Goal: Information Seeking & Learning: Learn about a topic

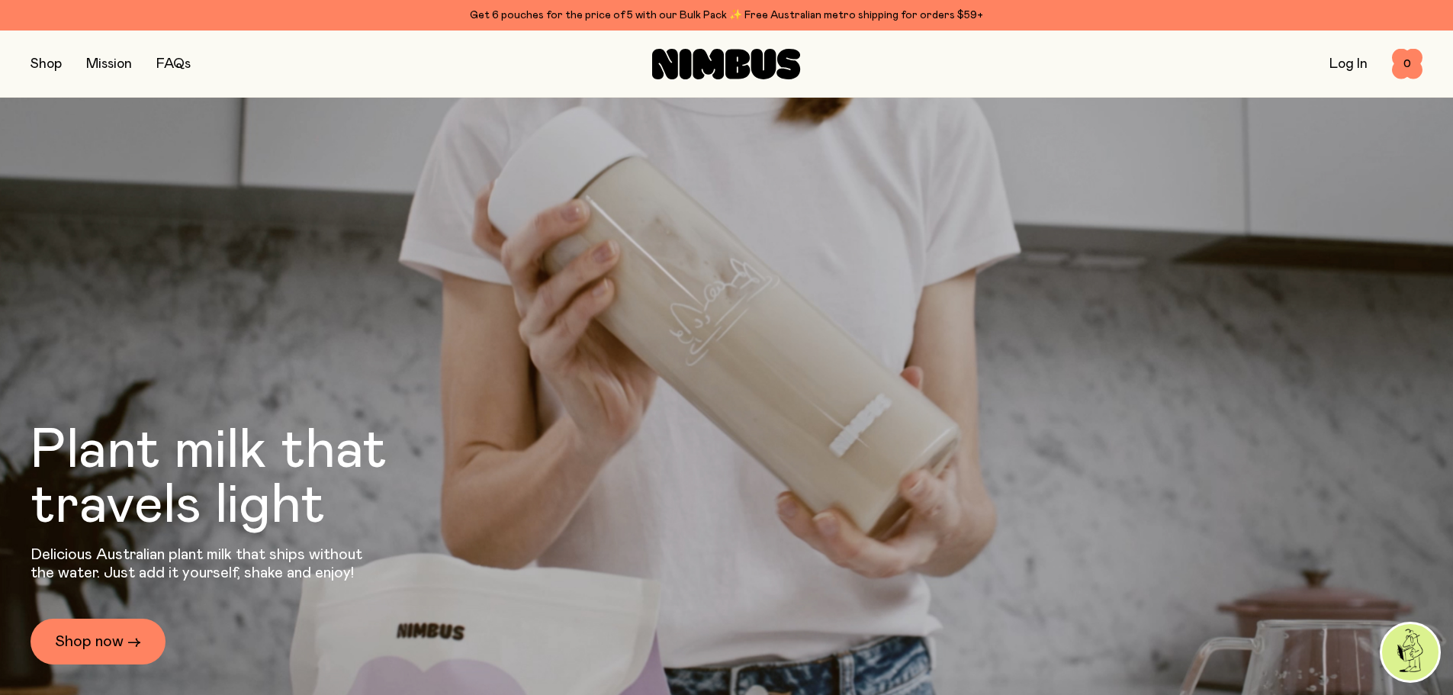
scroll to position [94, 0]
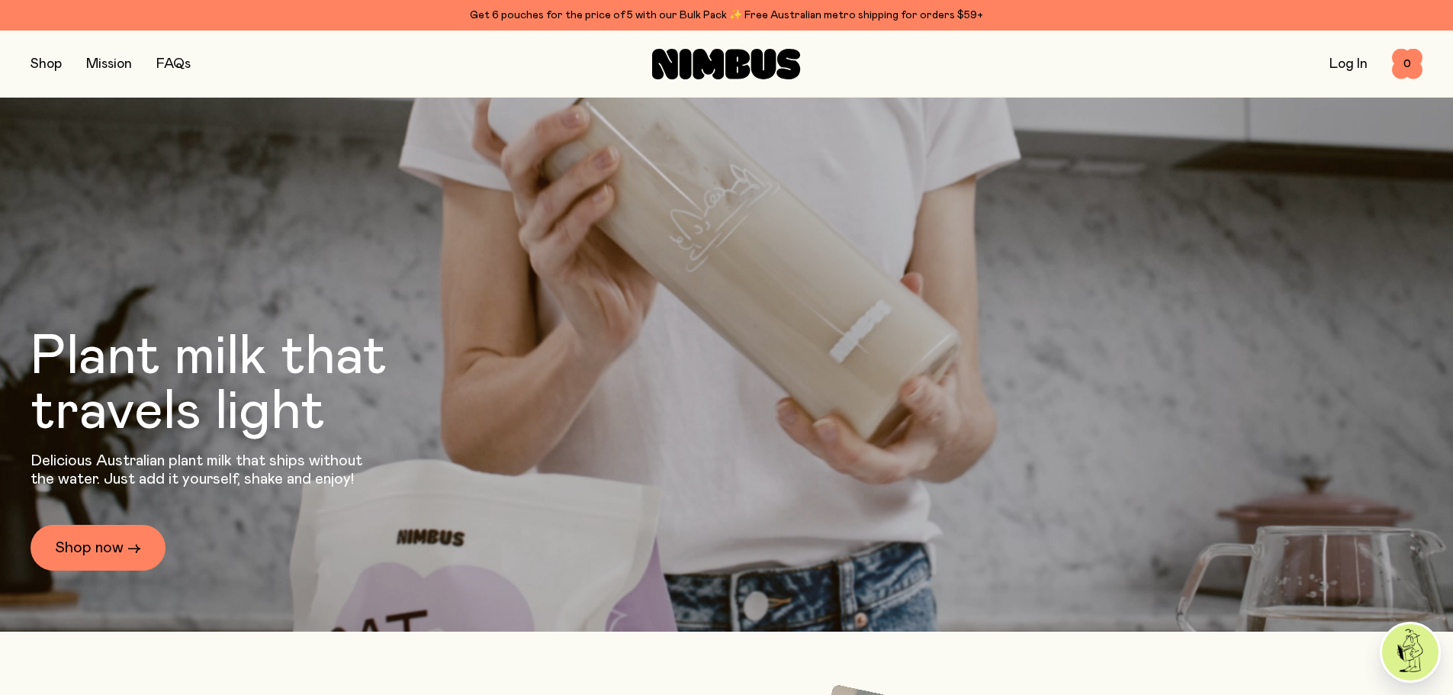
click at [47, 67] on button "button" at bounding box center [46, 63] width 31 height 21
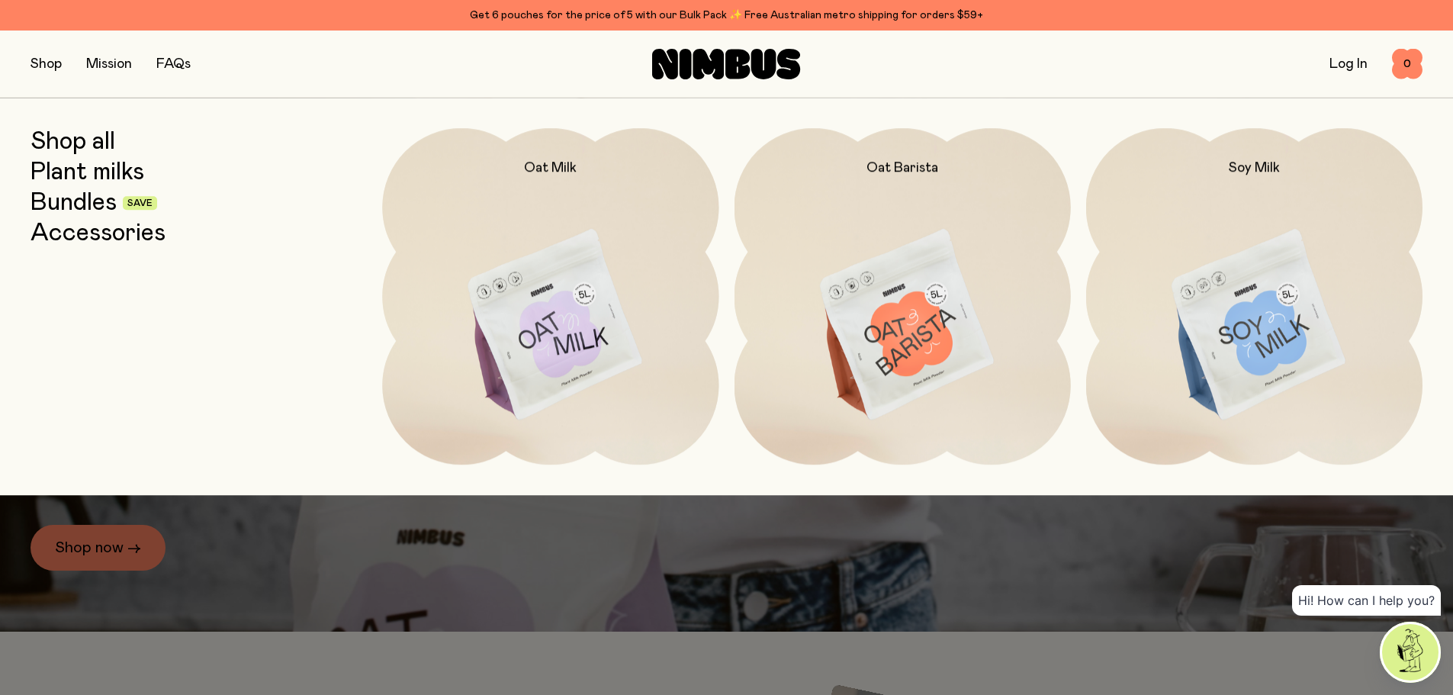
click at [164, 71] on link "FAQs" at bounding box center [173, 64] width 34 height 14
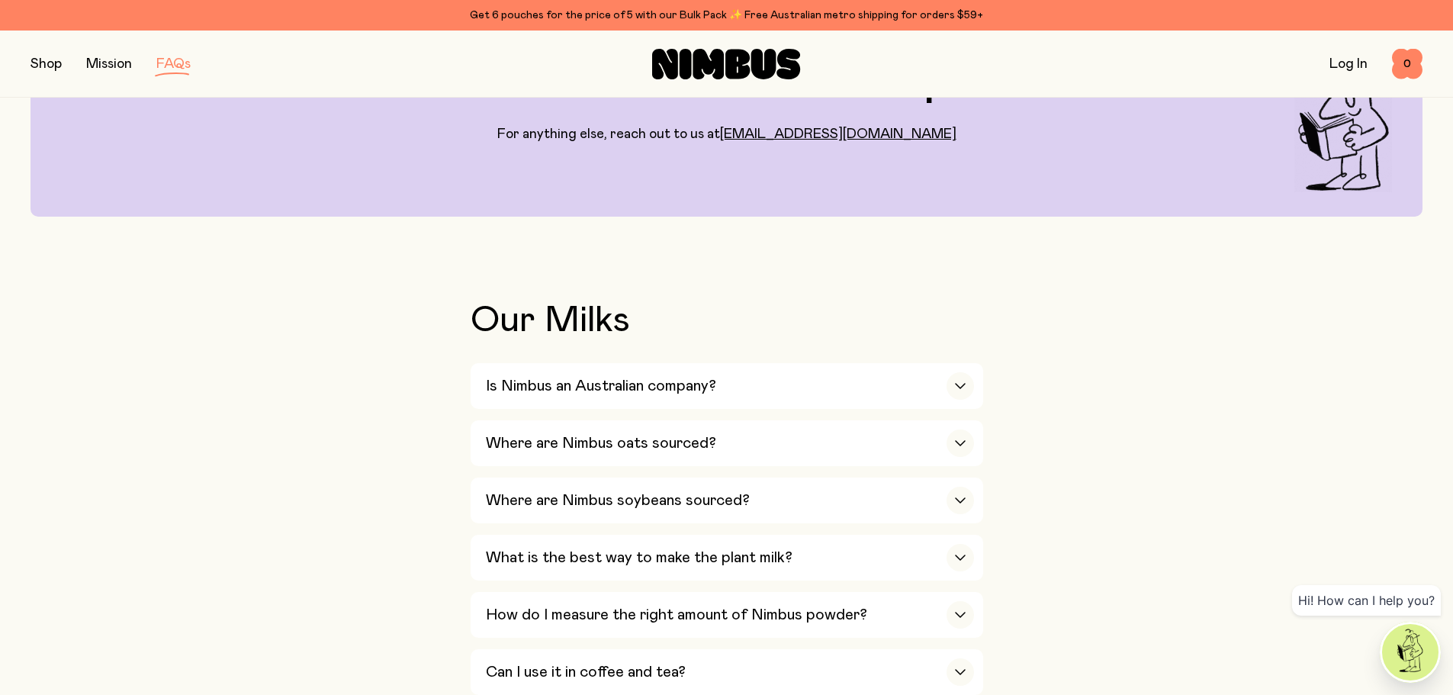
scroll to position [229, 0]
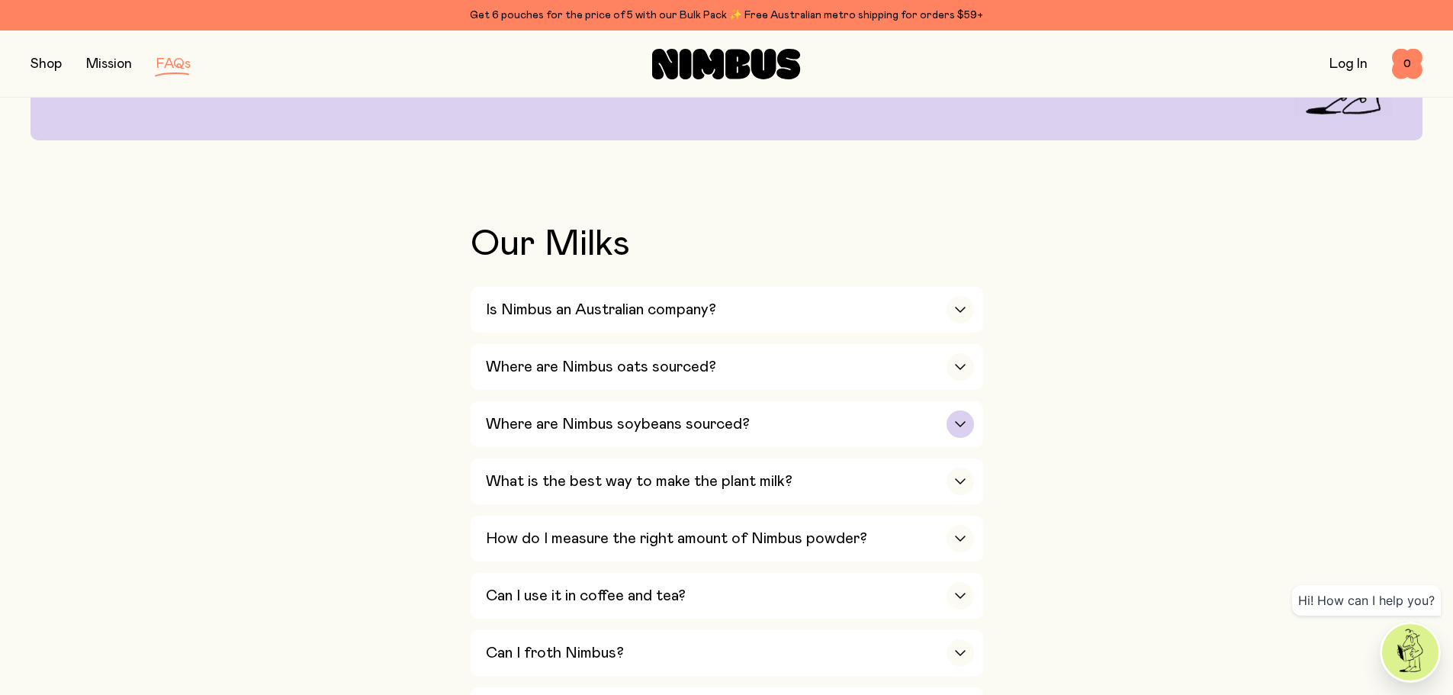
click at [661, 428] on h3 "Where are Nimbus soybeans sourced?" at bounding box center [618, 424] width 264 height 18
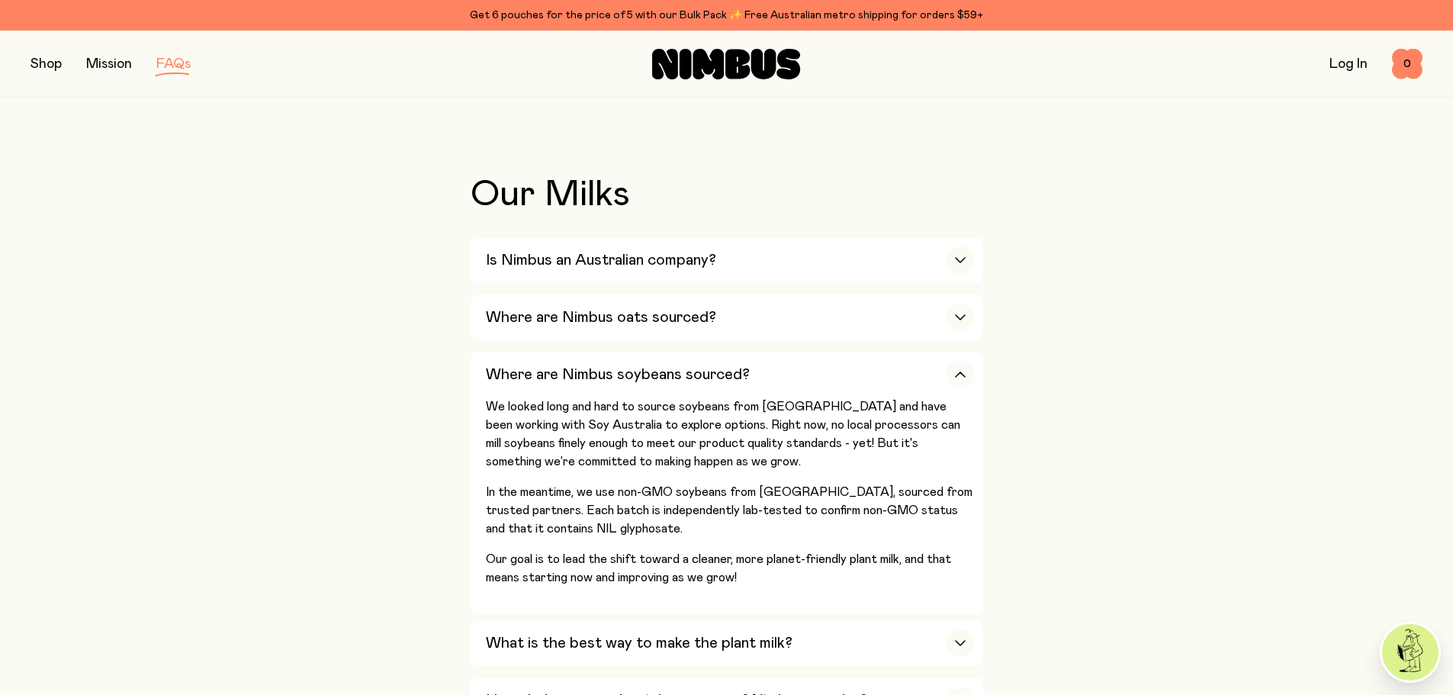
scroll to position [305, 0]
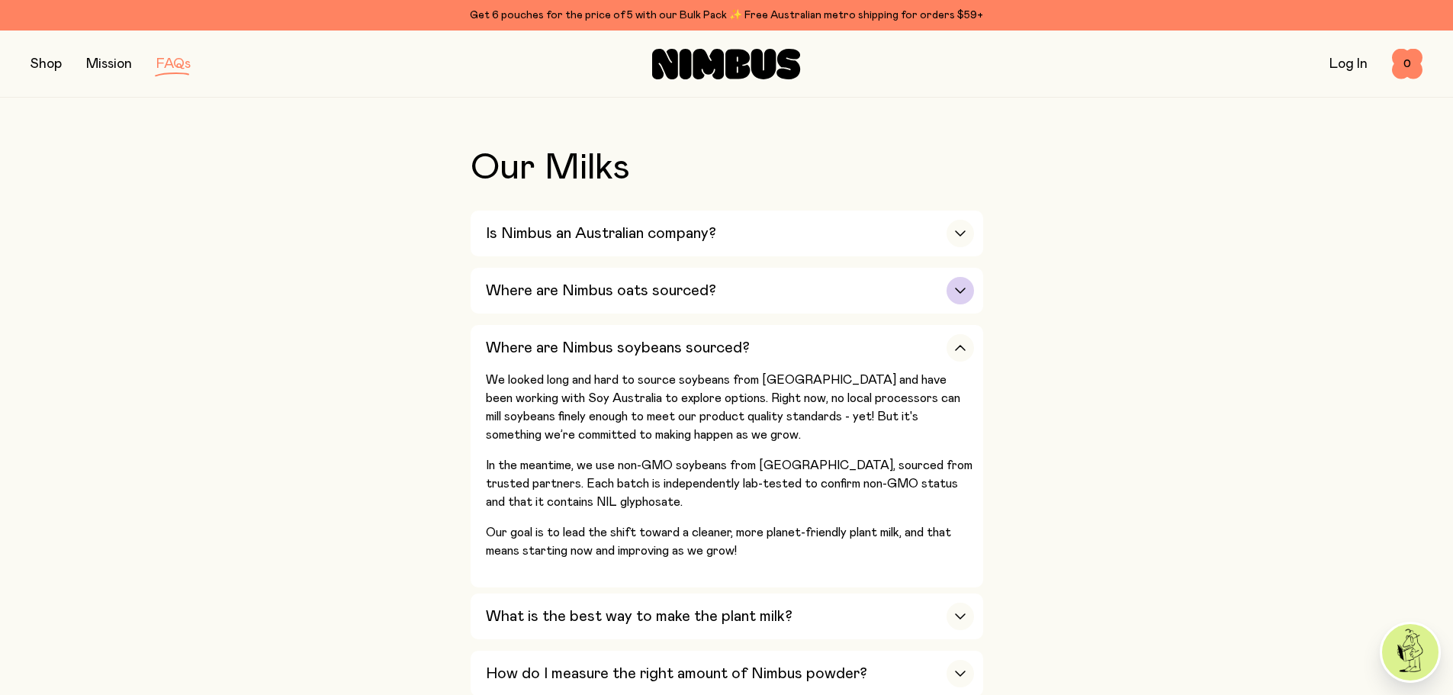
click at [565, 297] on h3 "Where are Nimbus oats sourced?" at bounding box center [601, 291] width 230 height 18
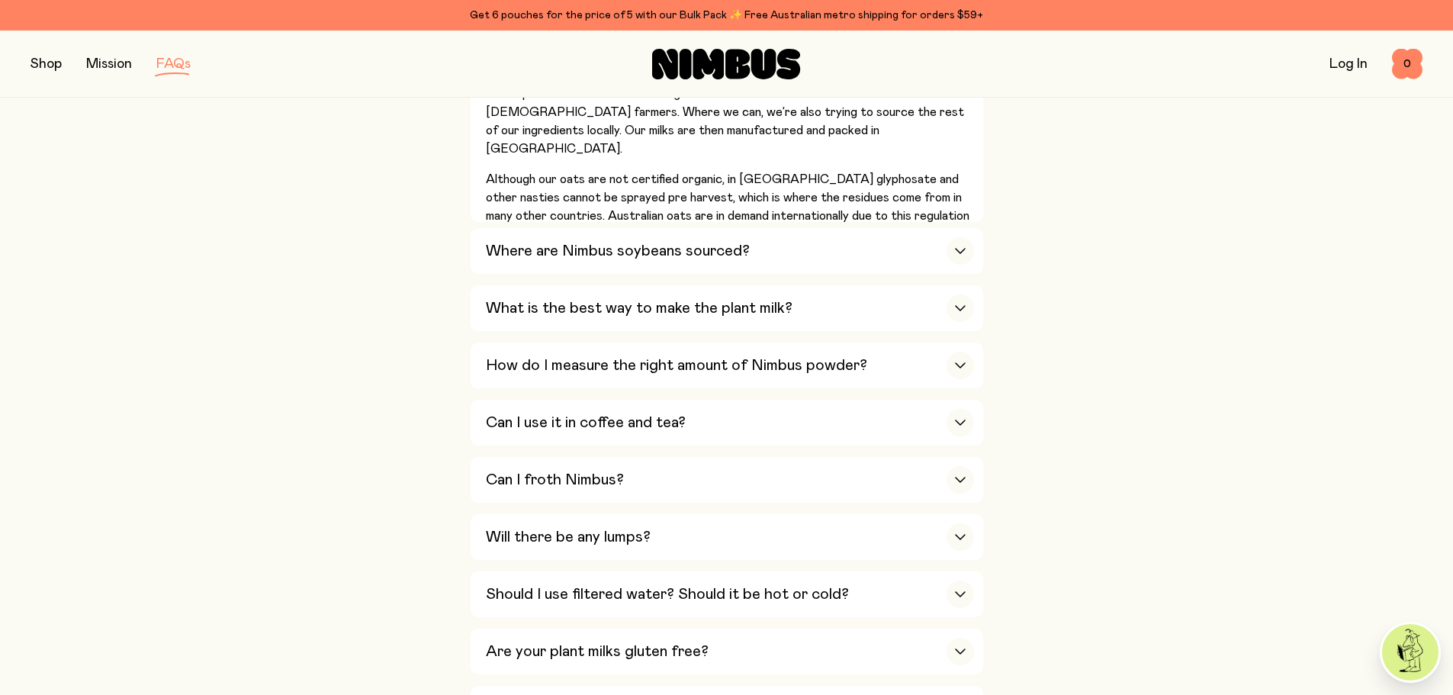
scroll to position [610, 0]
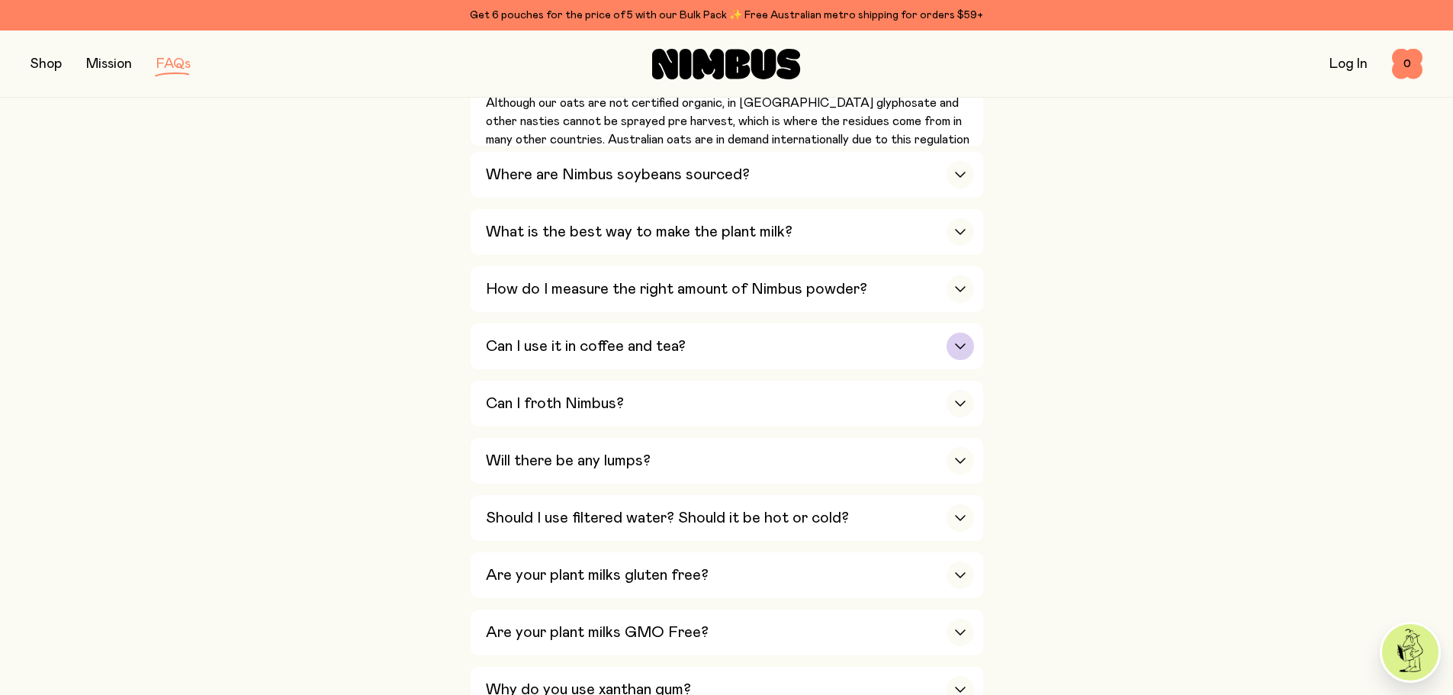
click at [520, 343] on h3 "Can I use it in coffee and tea?" at bounding box center [586, 346] width 200 height 18
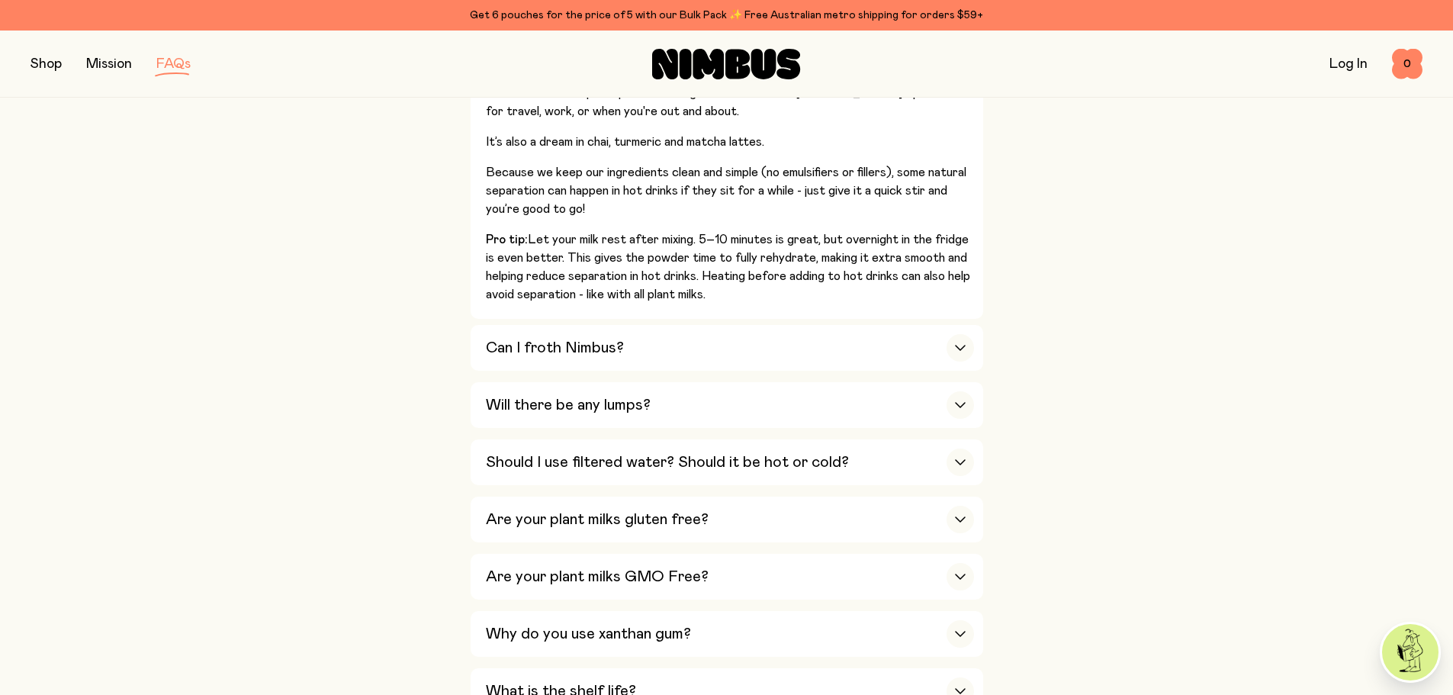
scroll to position [839, 0]
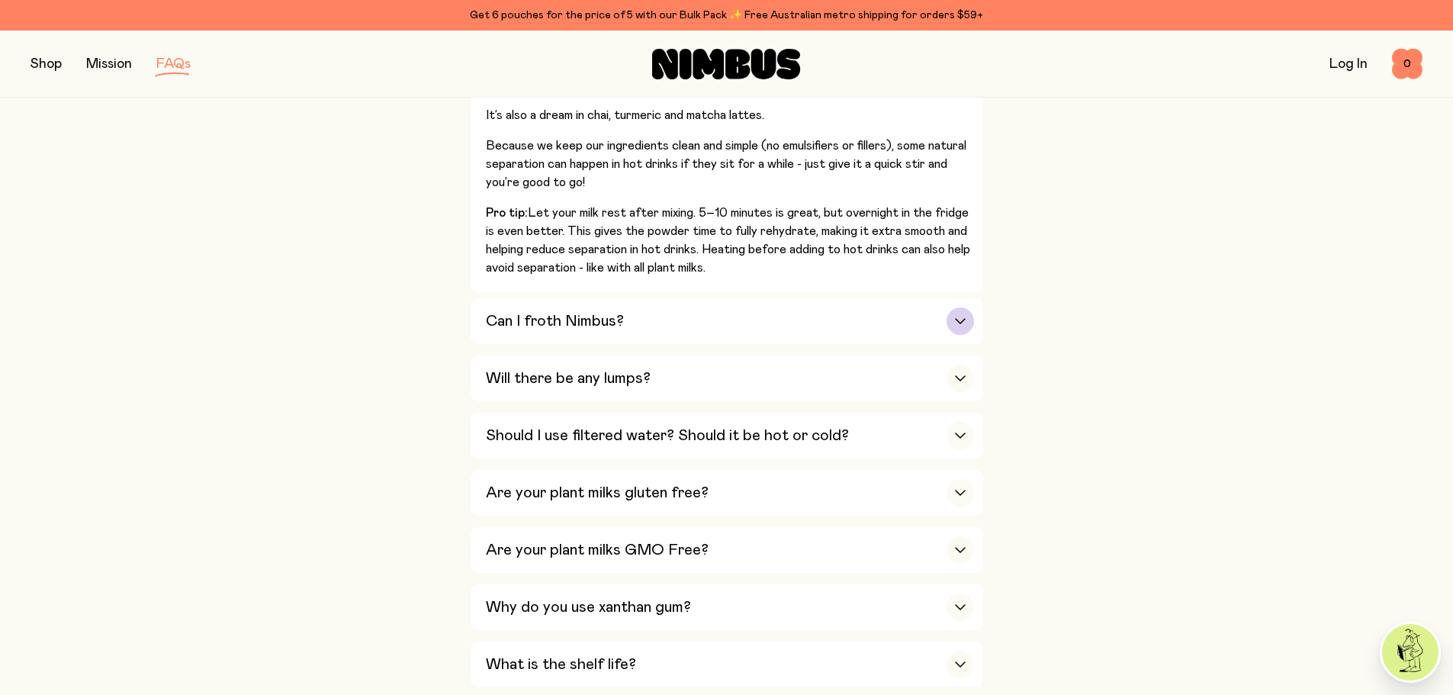
click at [523, 324] on h3 "Can I froth Nimbus?" at bounding box center [555, 321] width 138 height 18
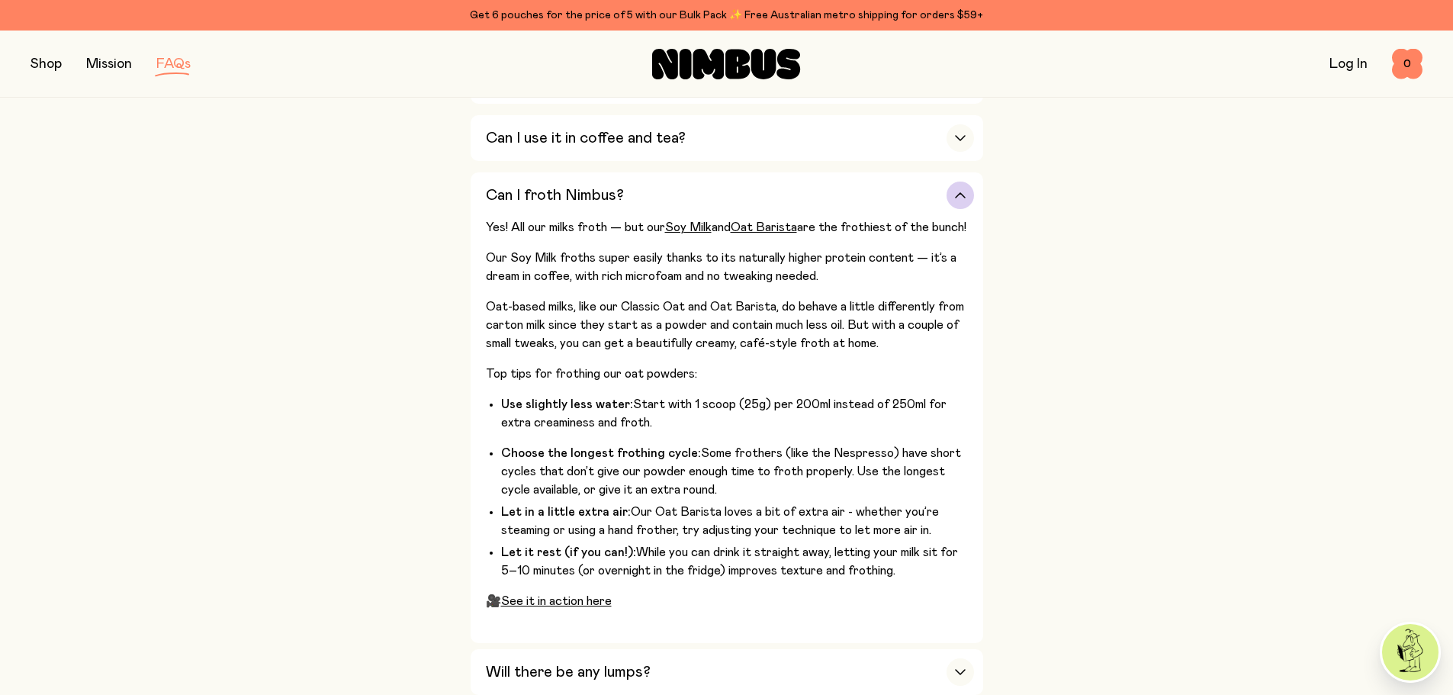
scroll to position [610, 0]
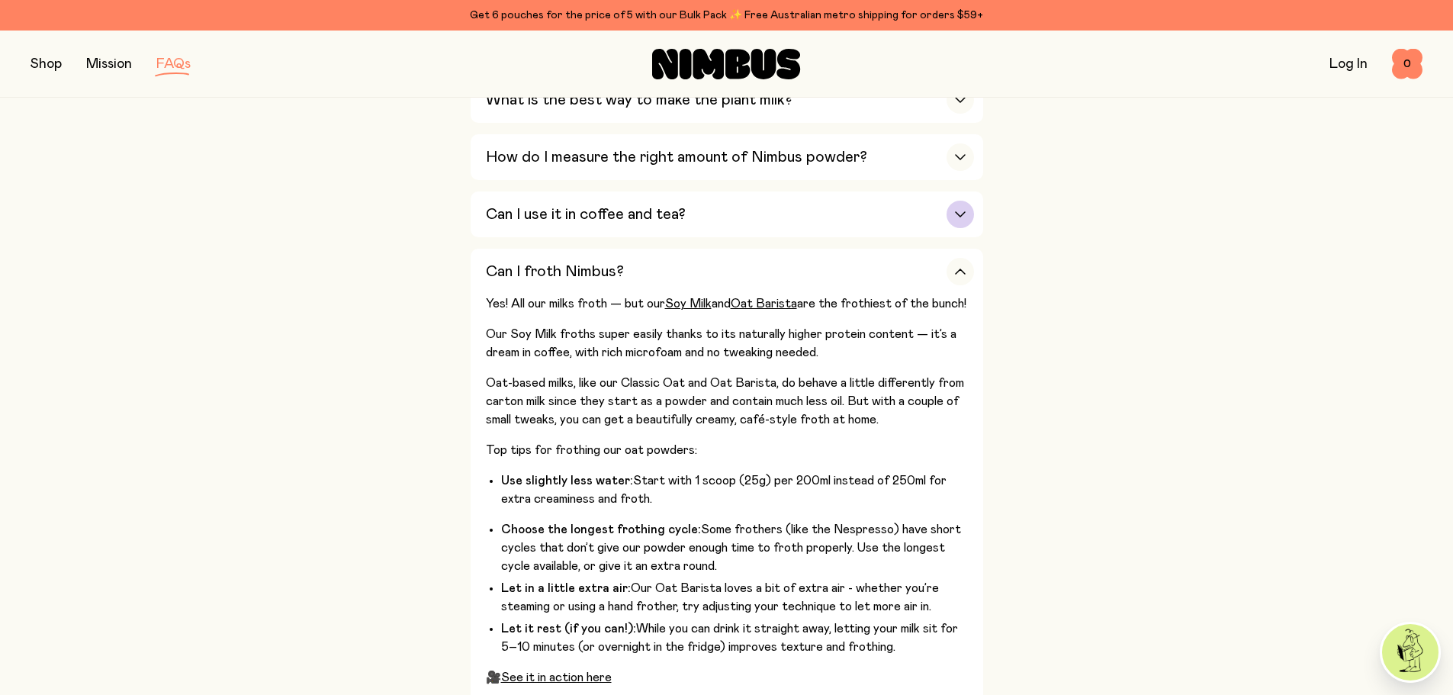
click at [580, 217] on h3 "Can I use it in coffee and tea?" at bounding box center [586, 214] width 200 height 18
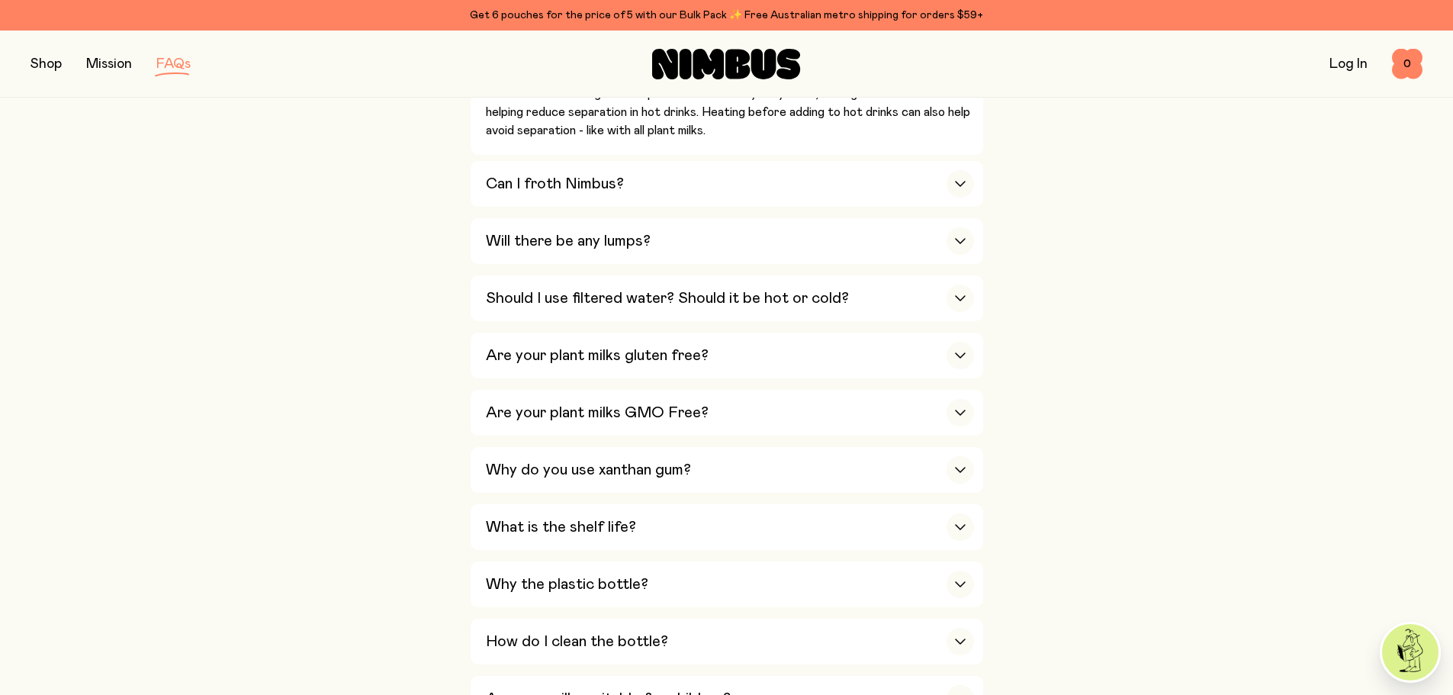
scroll to position [992, 0]
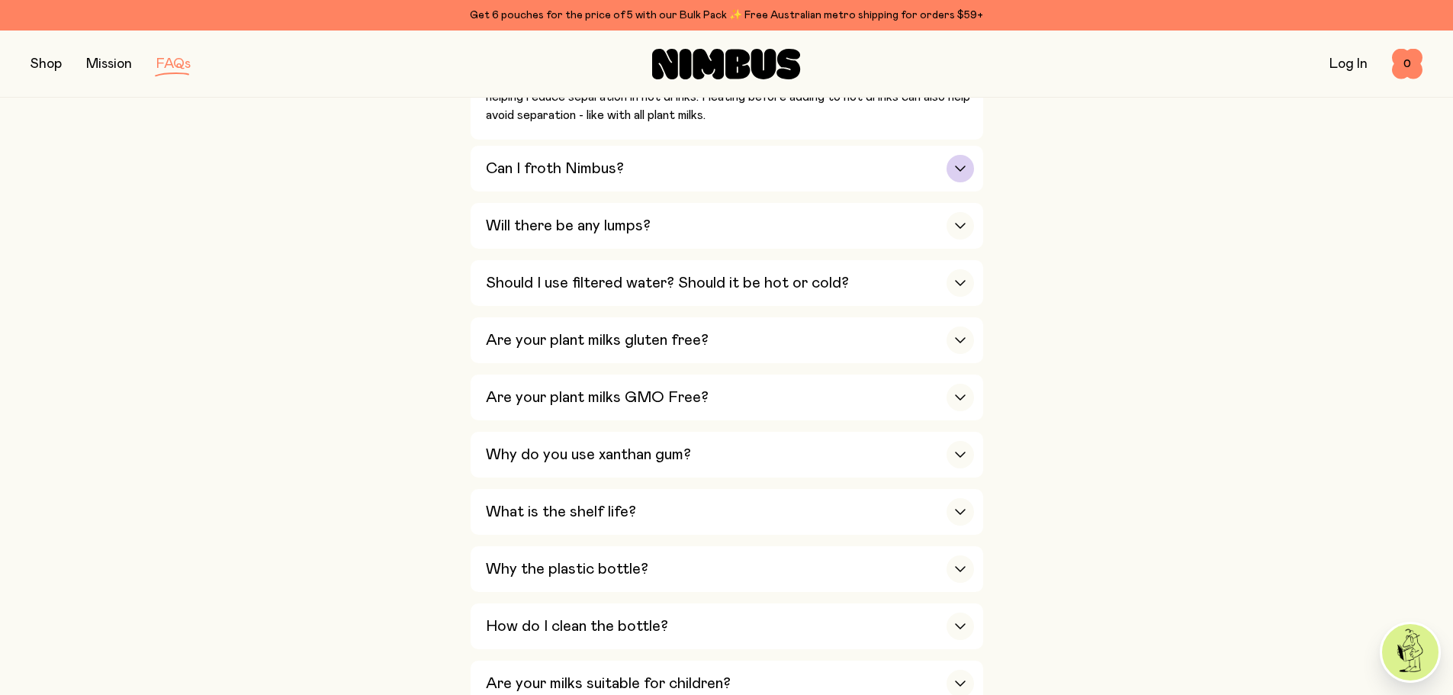
click at [592, 177] on div "Can I froth Nimbus?" at bounding box center [730, 169] width 488 height 46
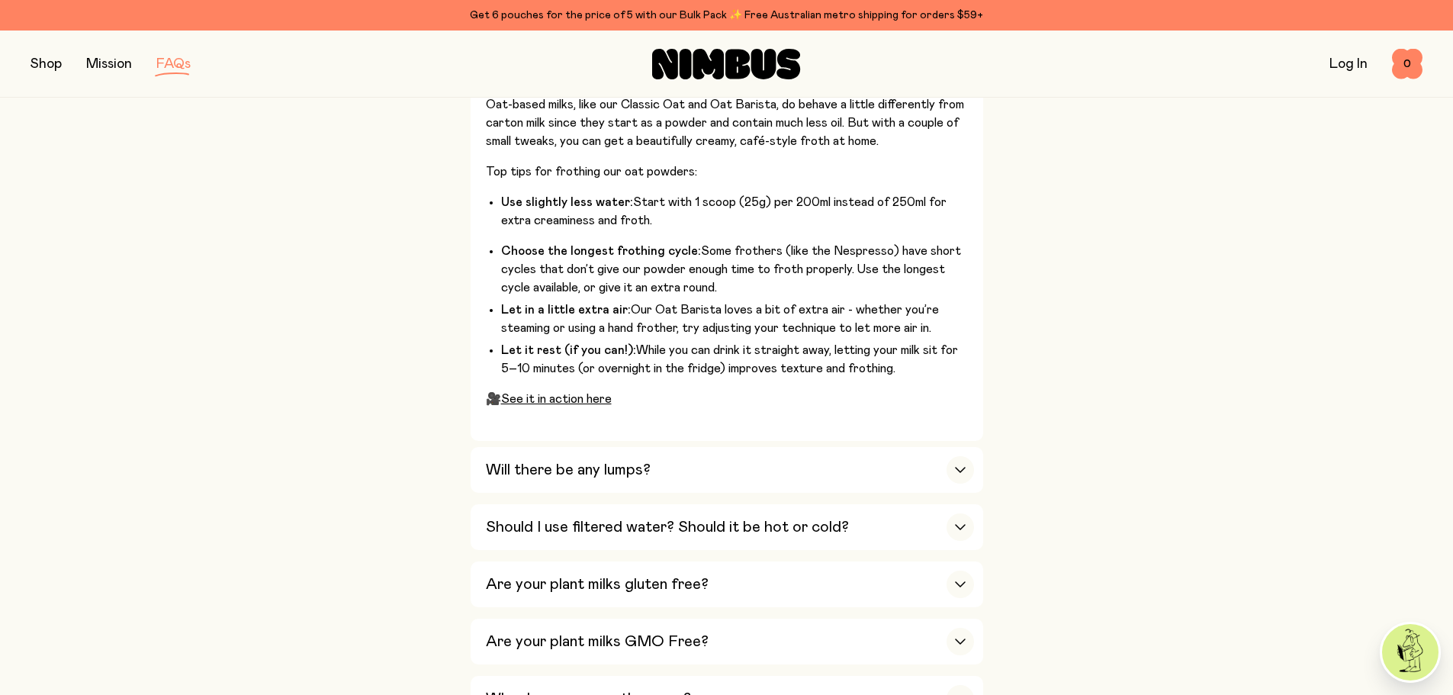
scroll to position [916, 0]
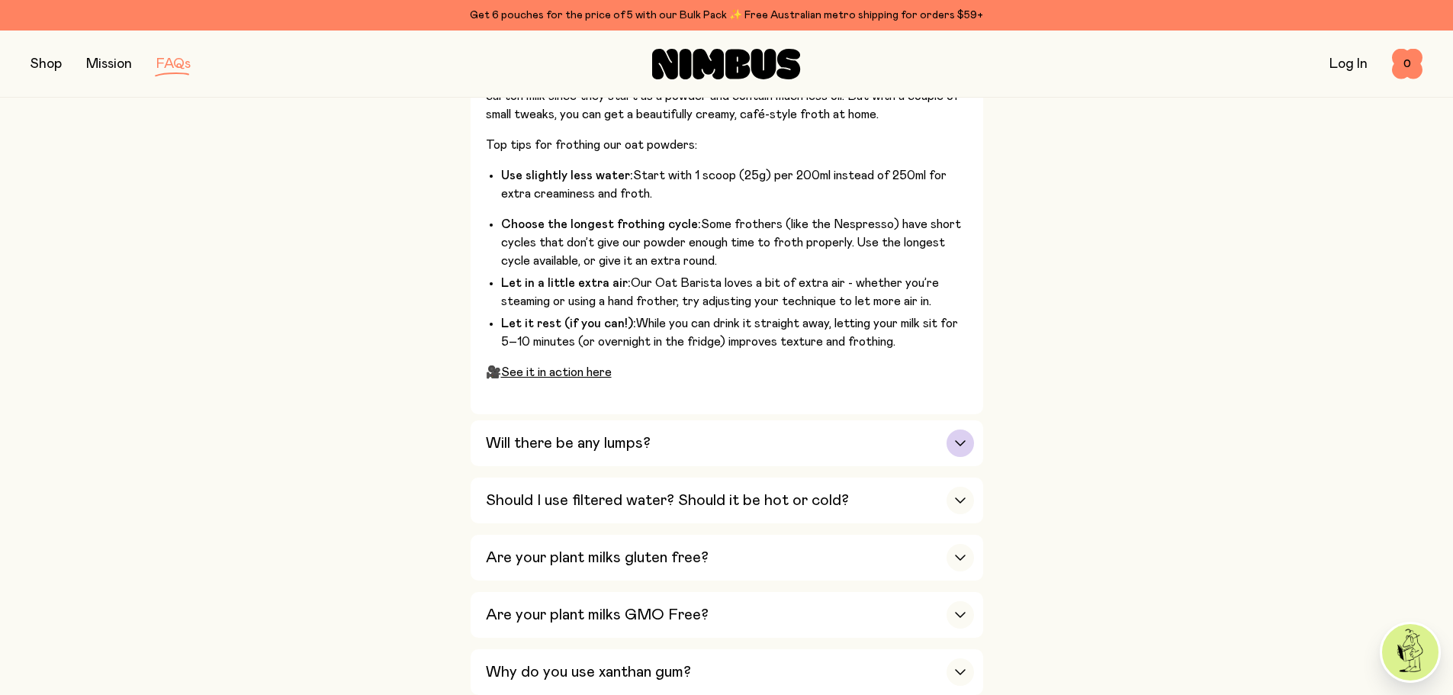
click at [580, 434] on h3 "Will there be any lumps?" at bounding box center [568, 443] width 165 height 18
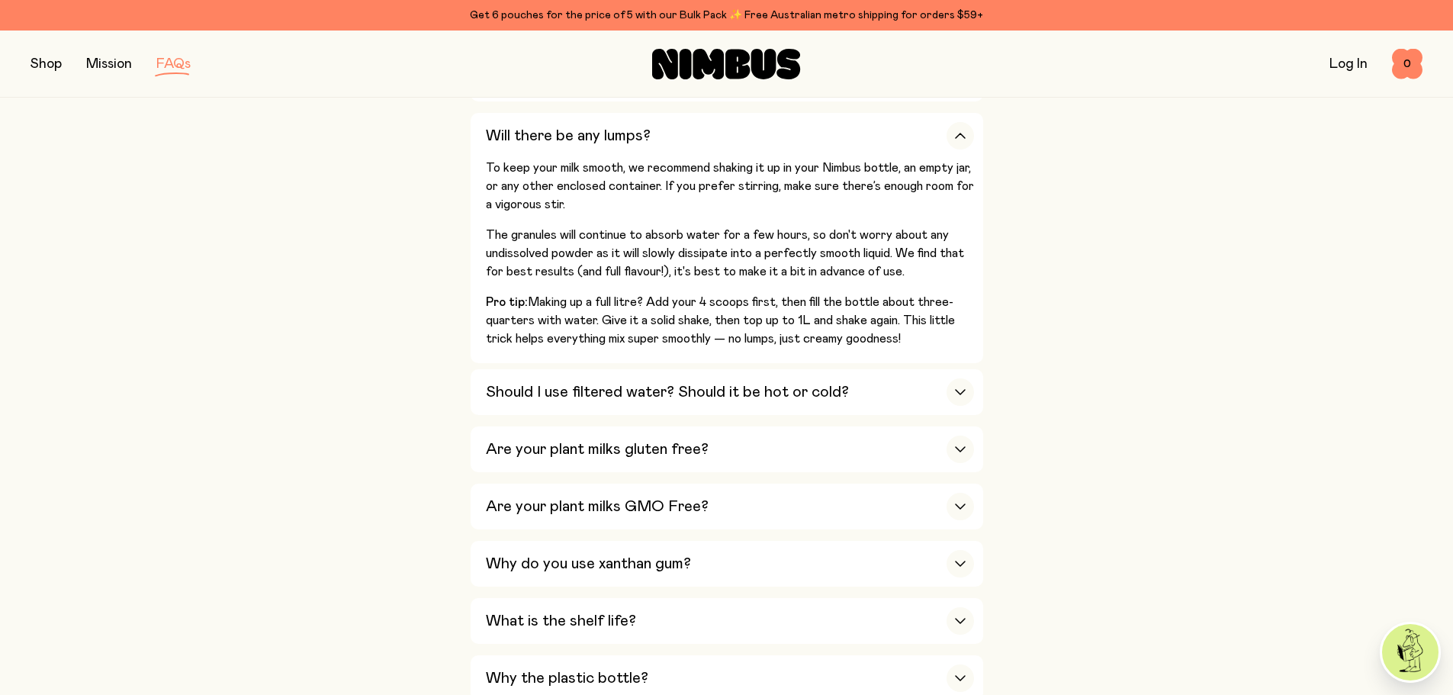
scroll to position [763, 0]
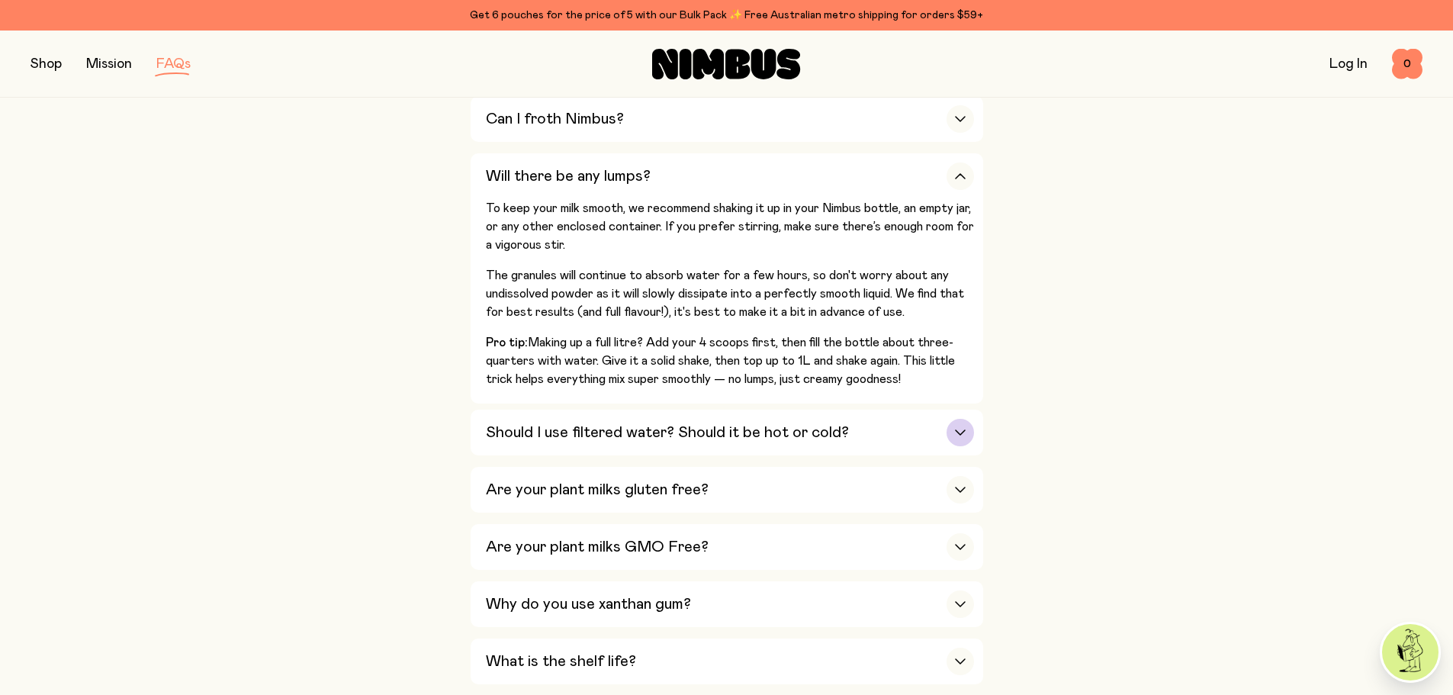
click at [498, 433] on h3 "Should I use filtered water? Should it be hot or cold?" at bounding box center [667, 432] width 363 height 18
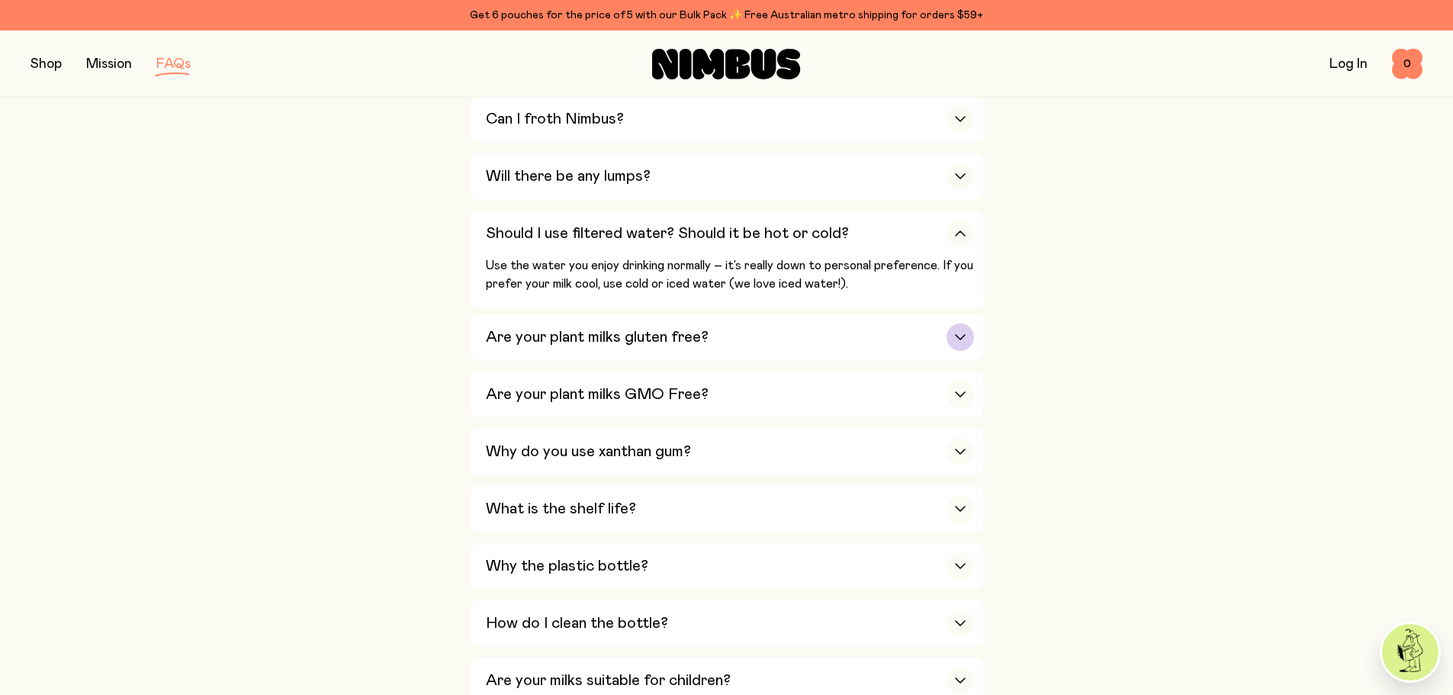
click at [530, 333] on h3 "Are your plant milks gluten free?" at bounding box center [597, 337] width 223 height 18
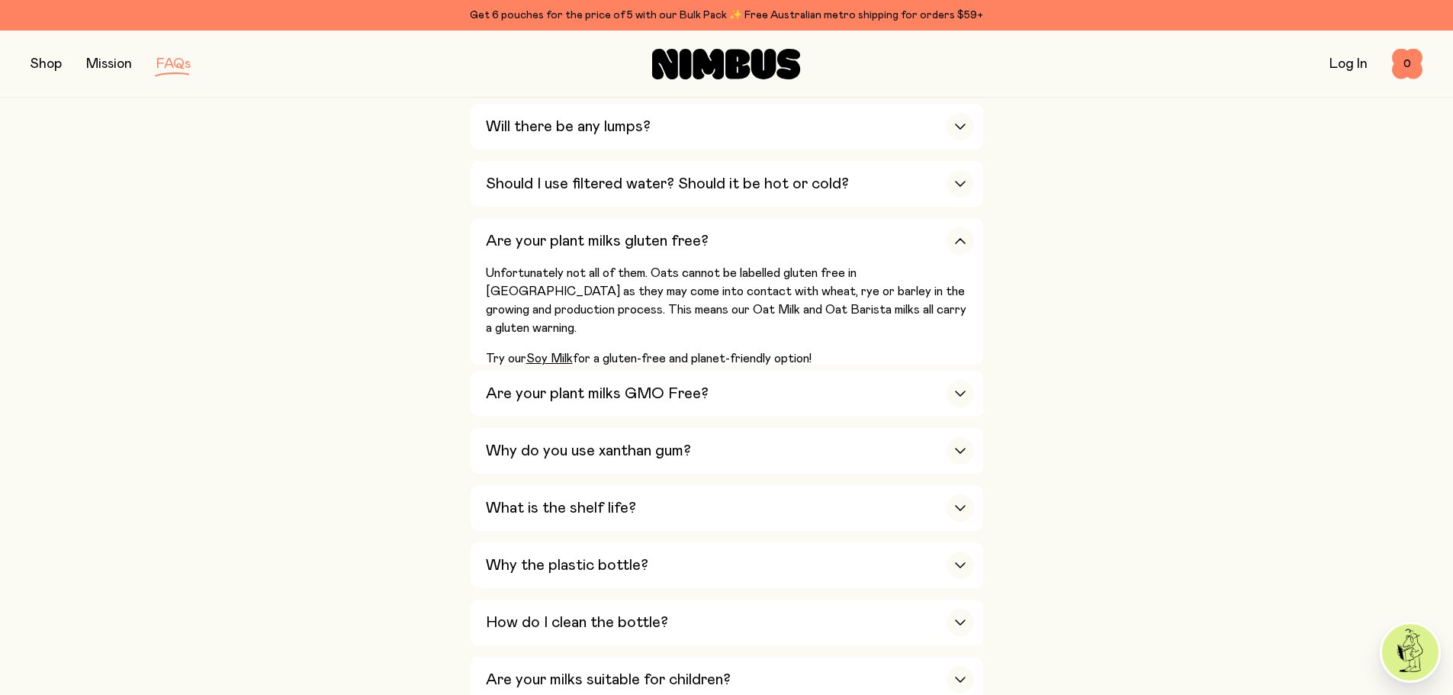
scroll to position [839, 0]
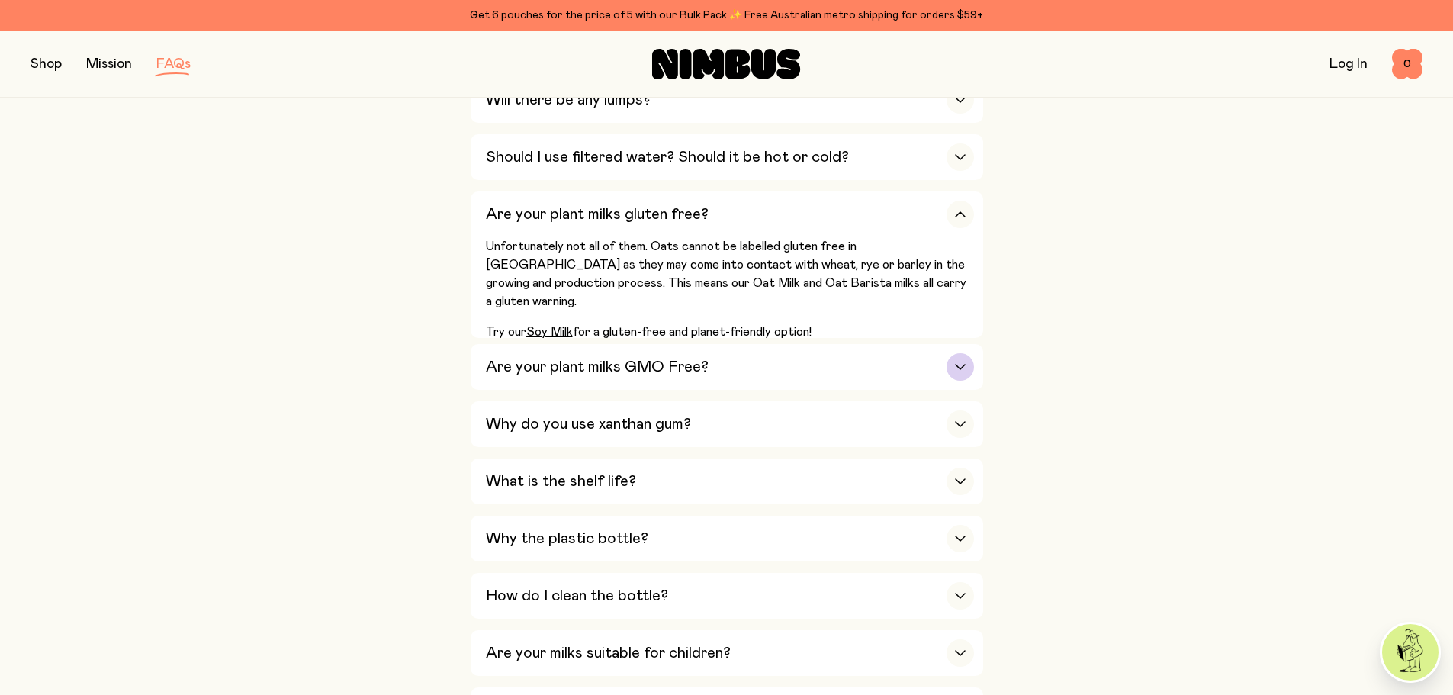
click at [501, 362] on h3 "Are your plant milks GMO Free?" at bounding box center [597, 367] width 223 height 18
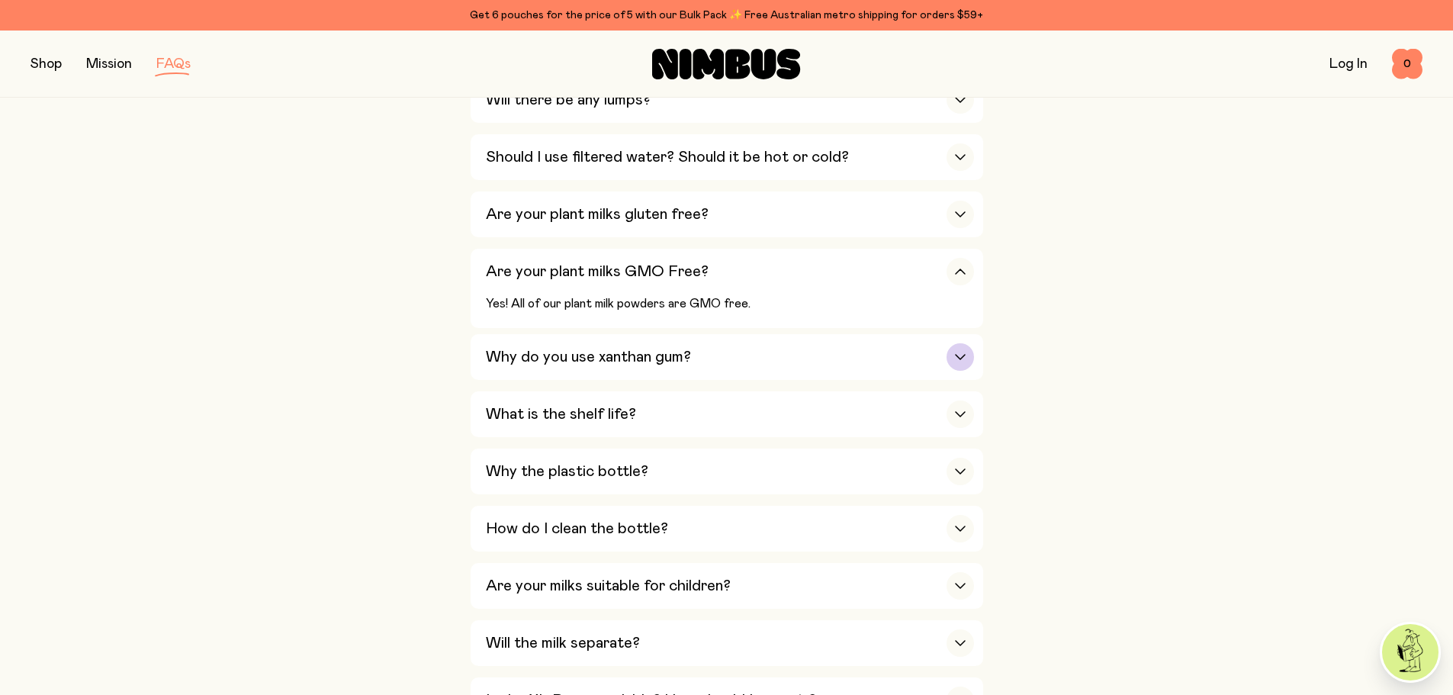
click at [497, 354] on h3 "Why do you use xanthan gum?" at bounding box center [588, 357] width 205 height 18
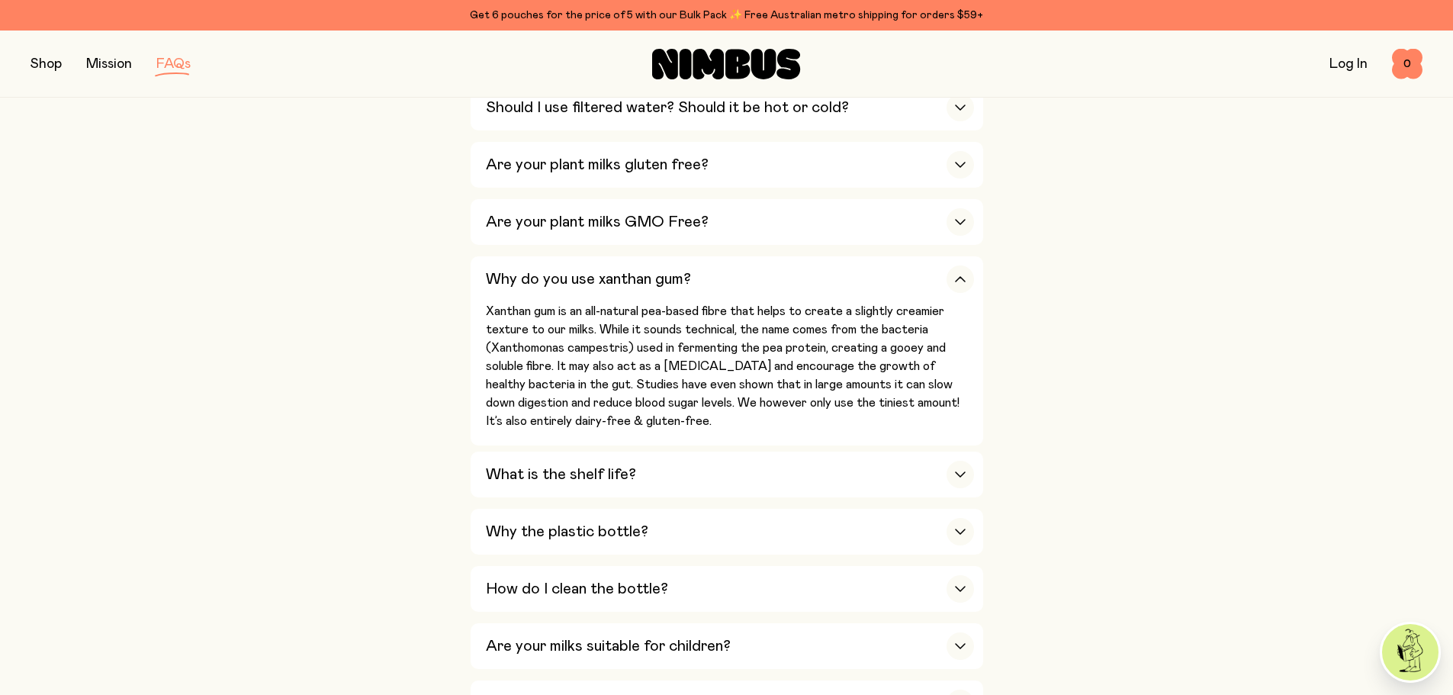
scroll to position [916, 0]
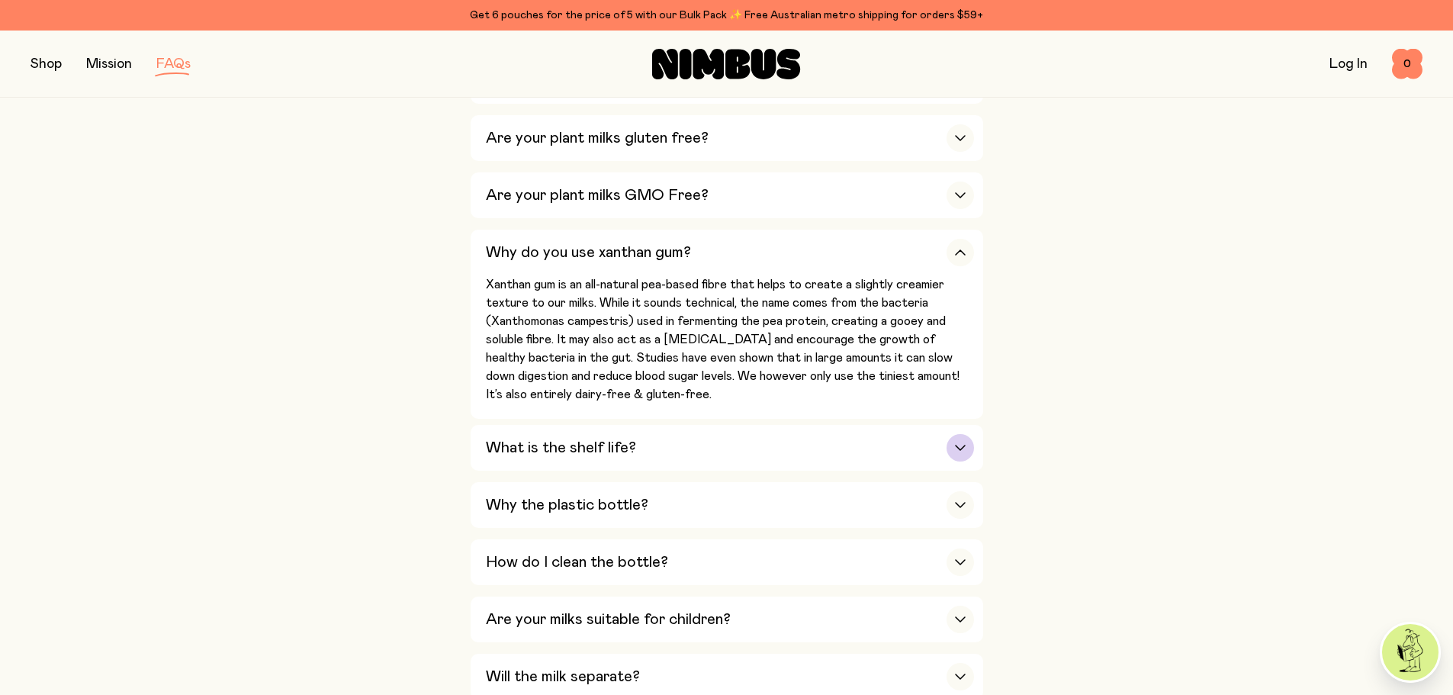
click at [490, 440] on h3 "What is the shelf life?" at bounding box center [561, 448] width 150 height 18
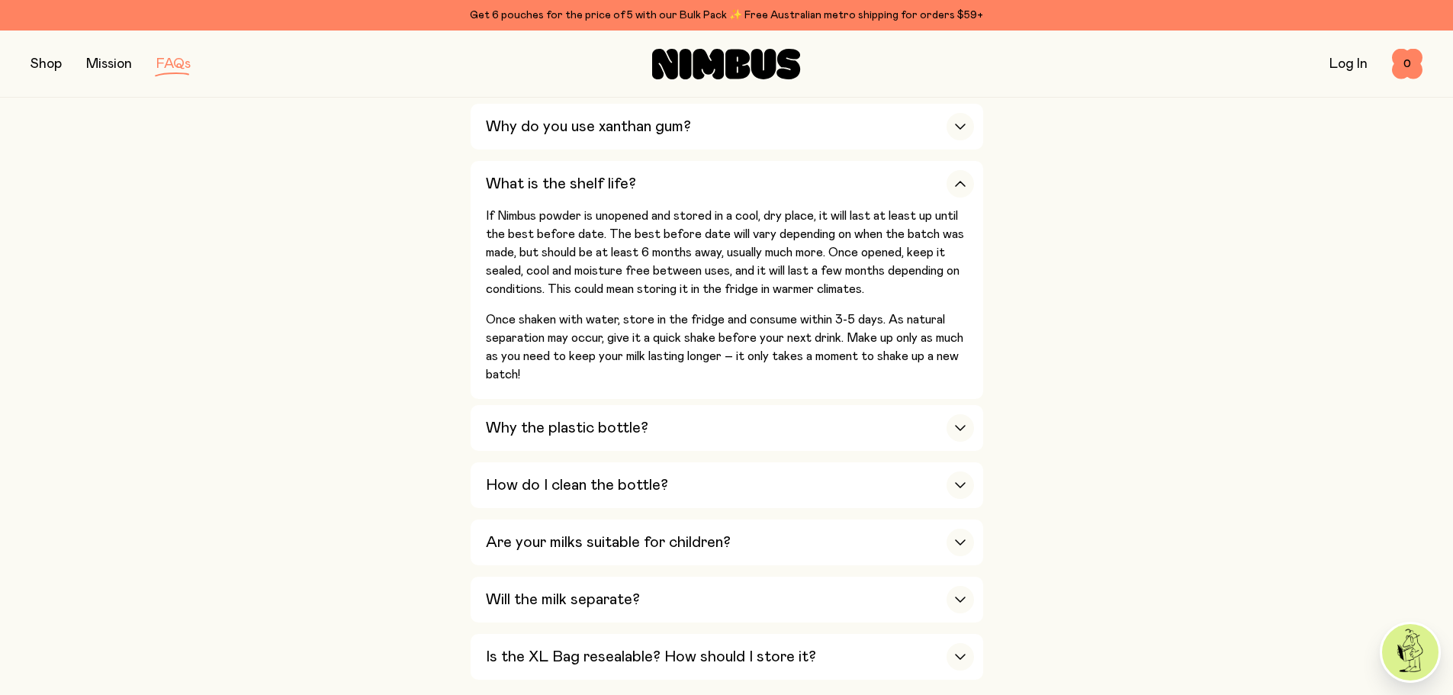
scroll to position [1068, 0]
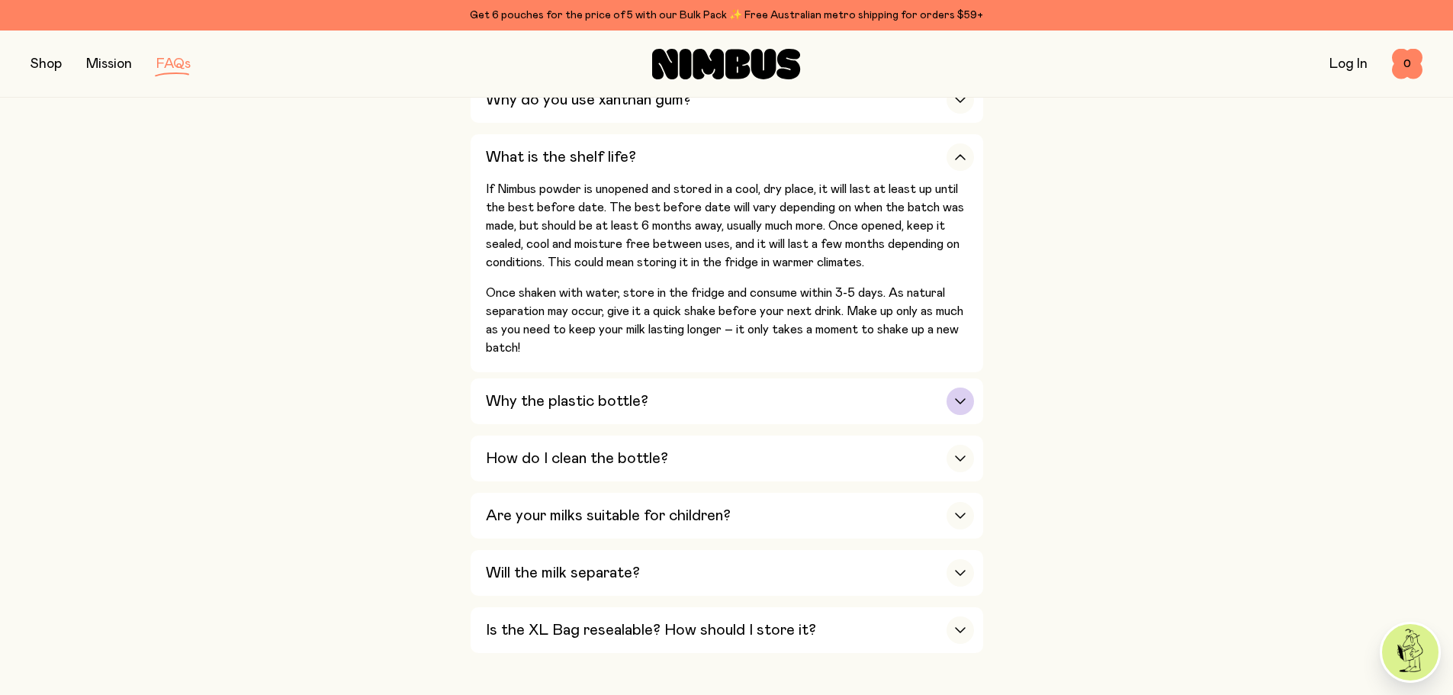
click at [510, 401] on h3 "Why the plastic bottle?" at bounding box center [567, 401] width 163 height 18
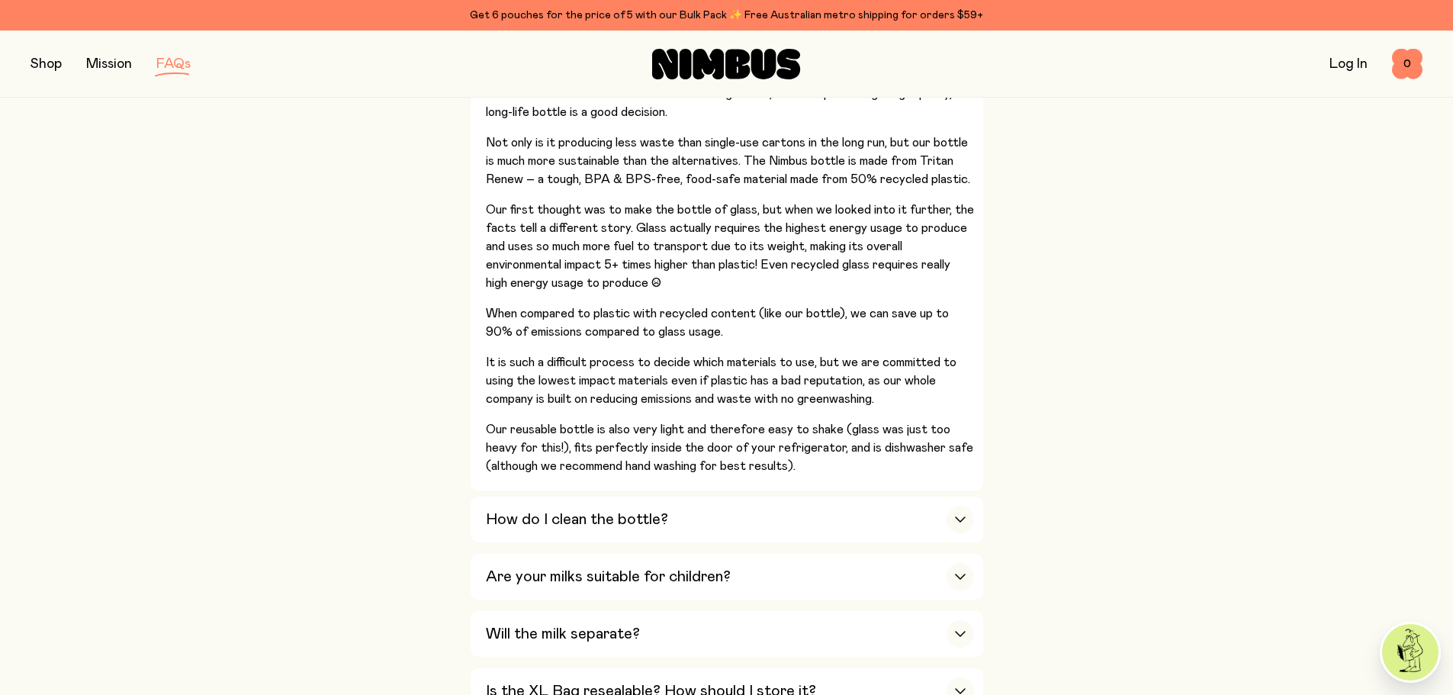
scroll to position [1297, 0]
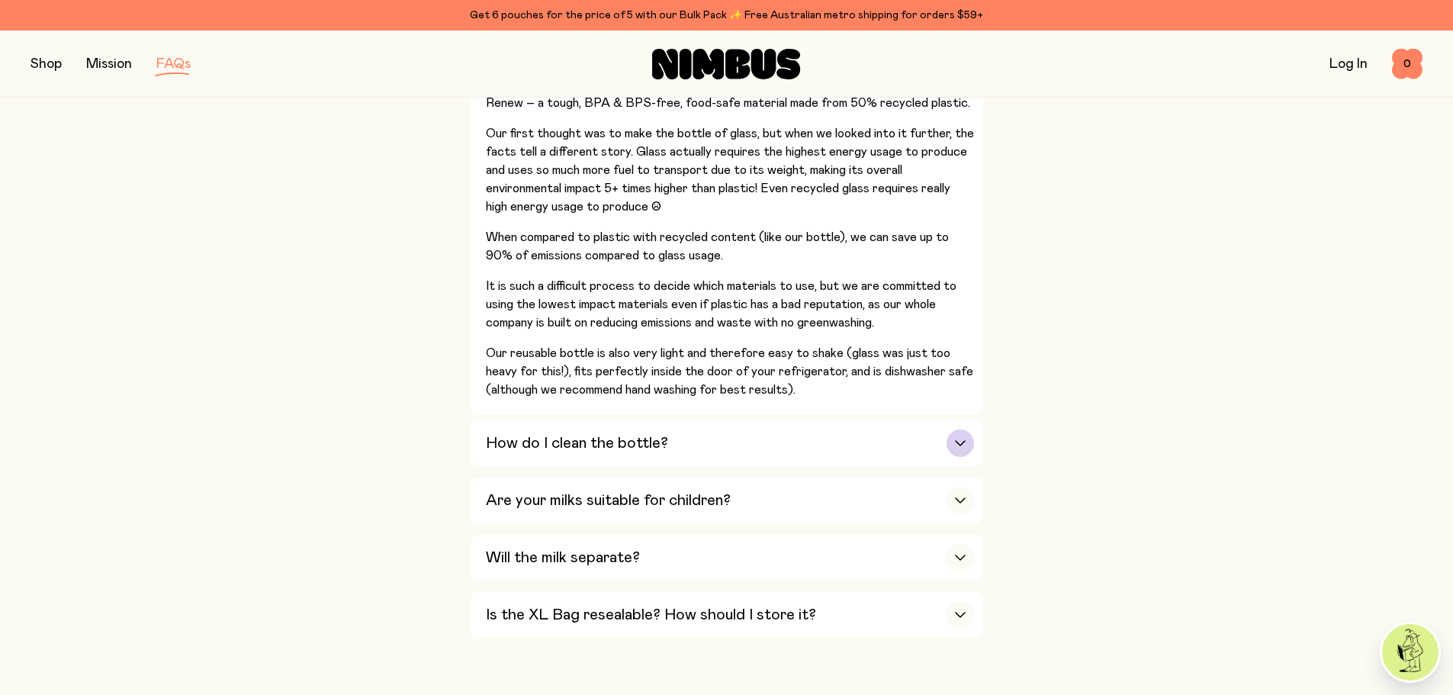
click at [568, 443] on div "How do I clean the bottle?" at bounding box center [730, 443] width 488 height 46
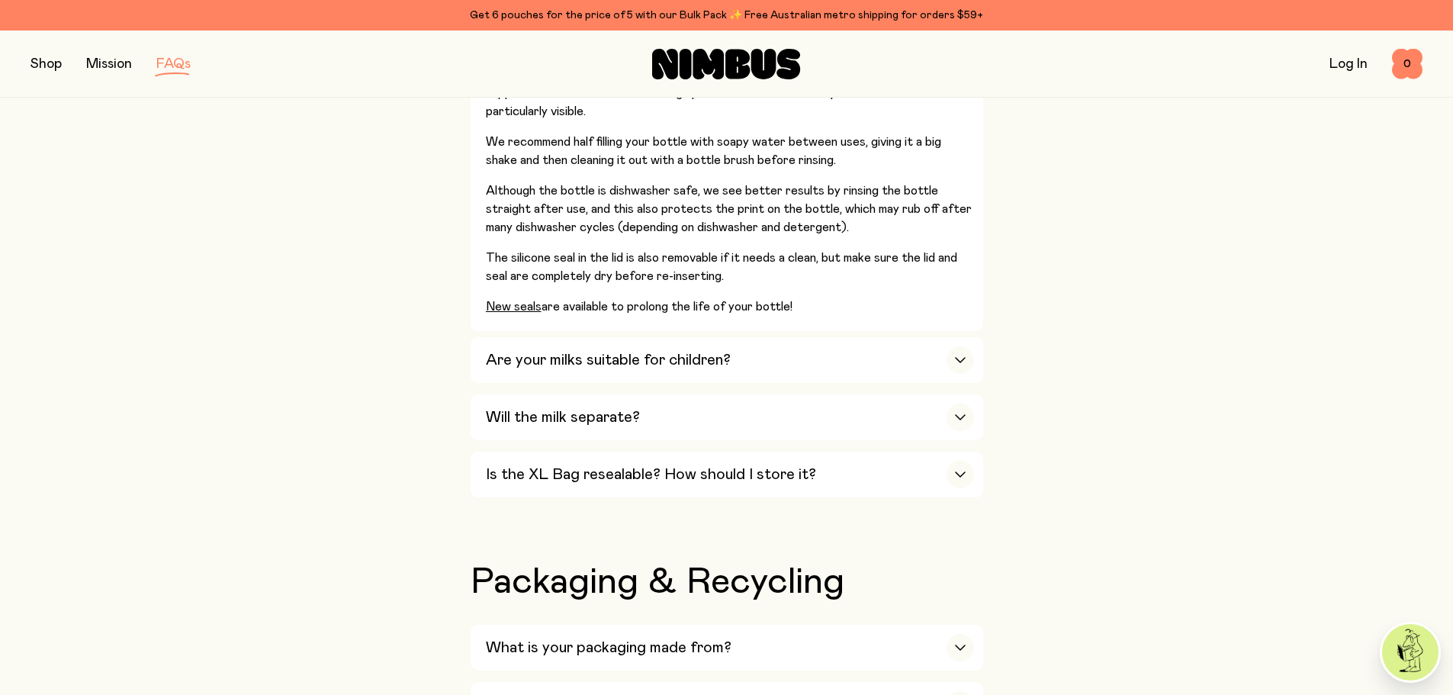
scroll to position [1221, 0]
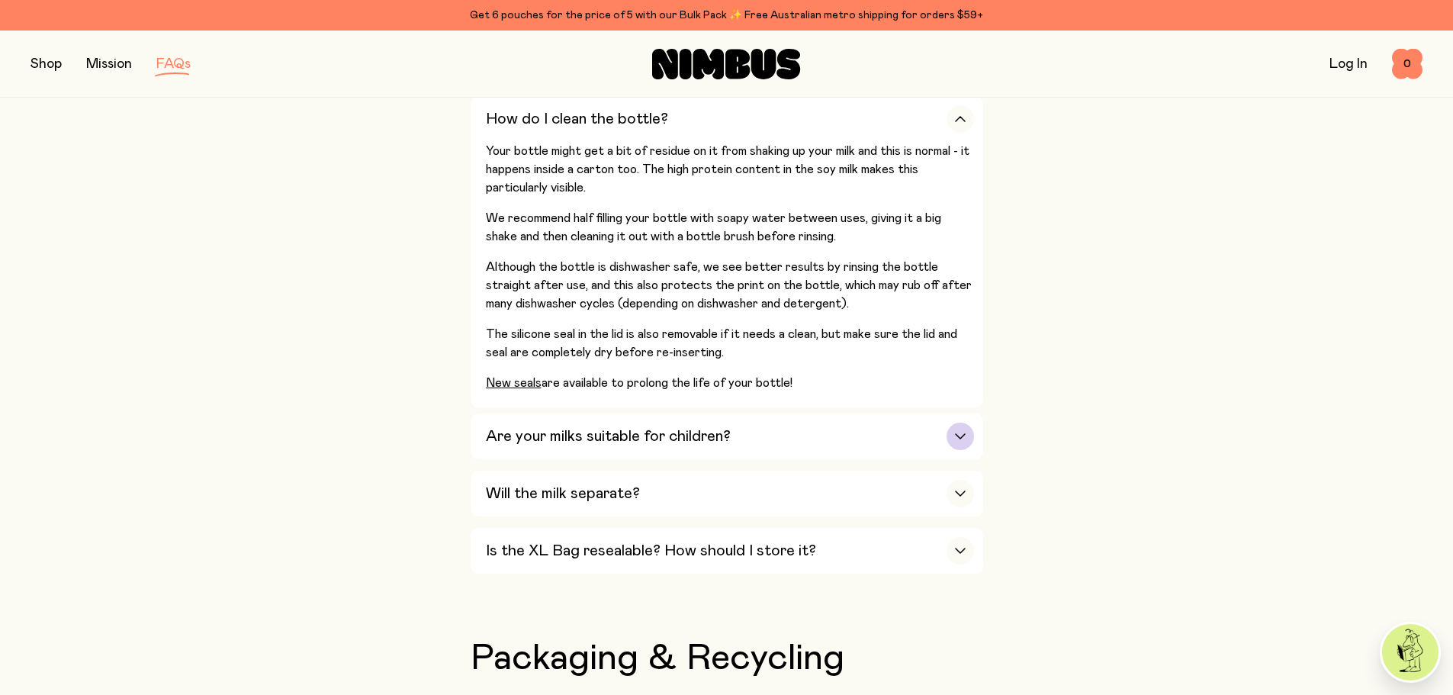
click at [512, 427] on h3 "Are your milks suitable for children?" at bounding box center [608, 436] width 245 height 18
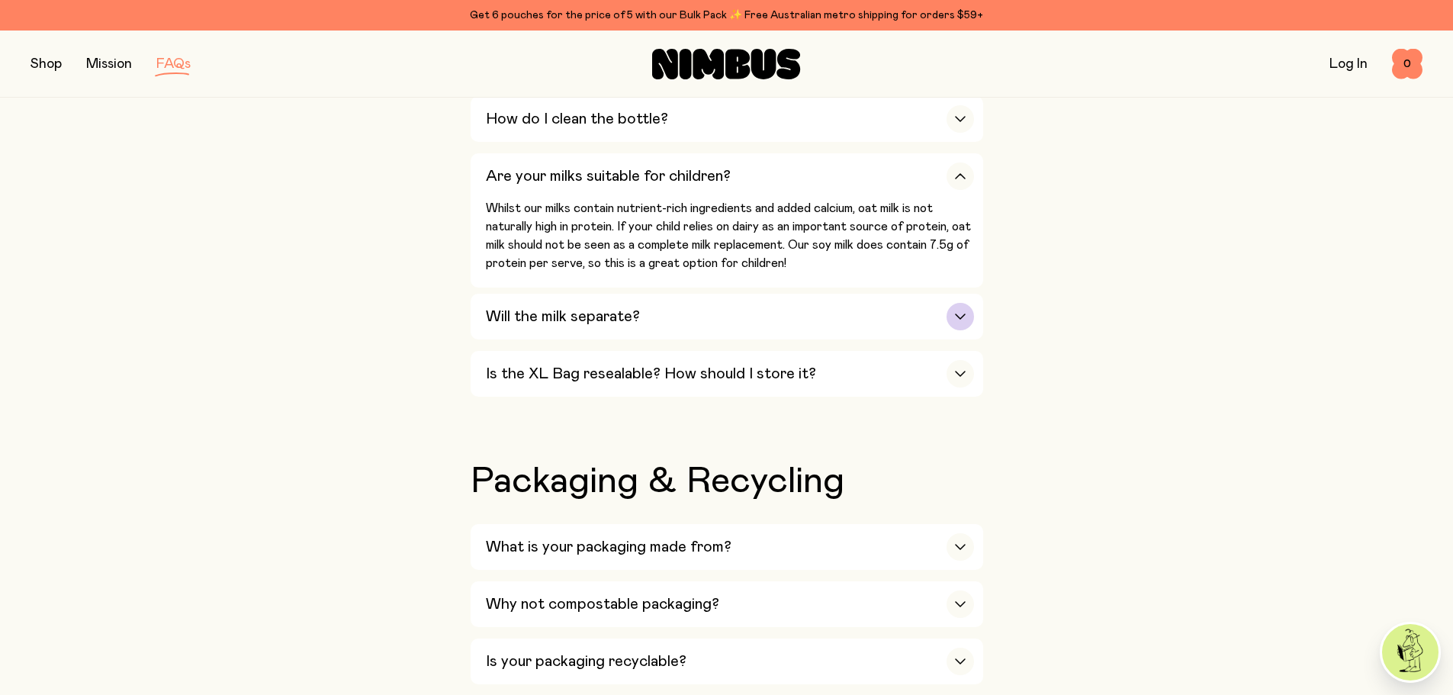
click at [508, 307] on h3 "Will the milk separate?" at bounding box center [563, 316] width 154 height 18
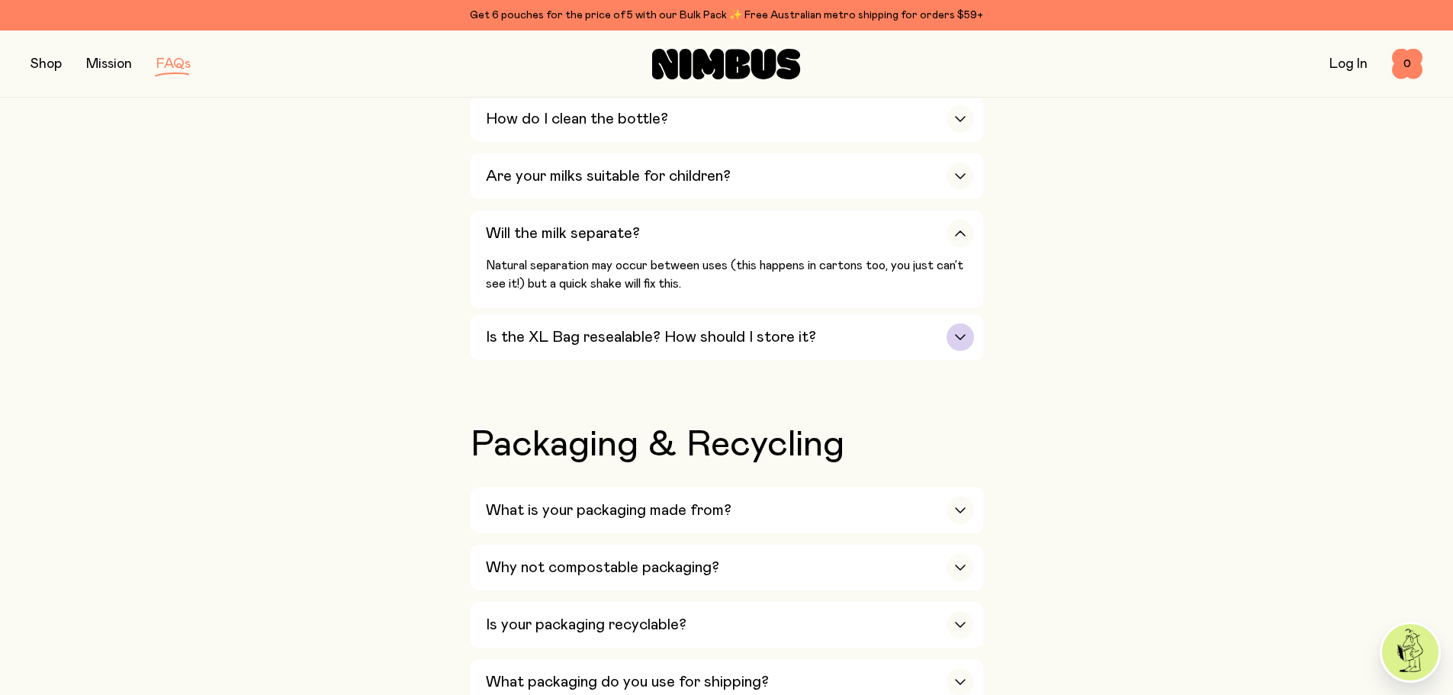
click at [500, 333] on h3 "Is the XL Bag resealable? How should I store it?" at bounding box center [651, 337] width 330 height 18
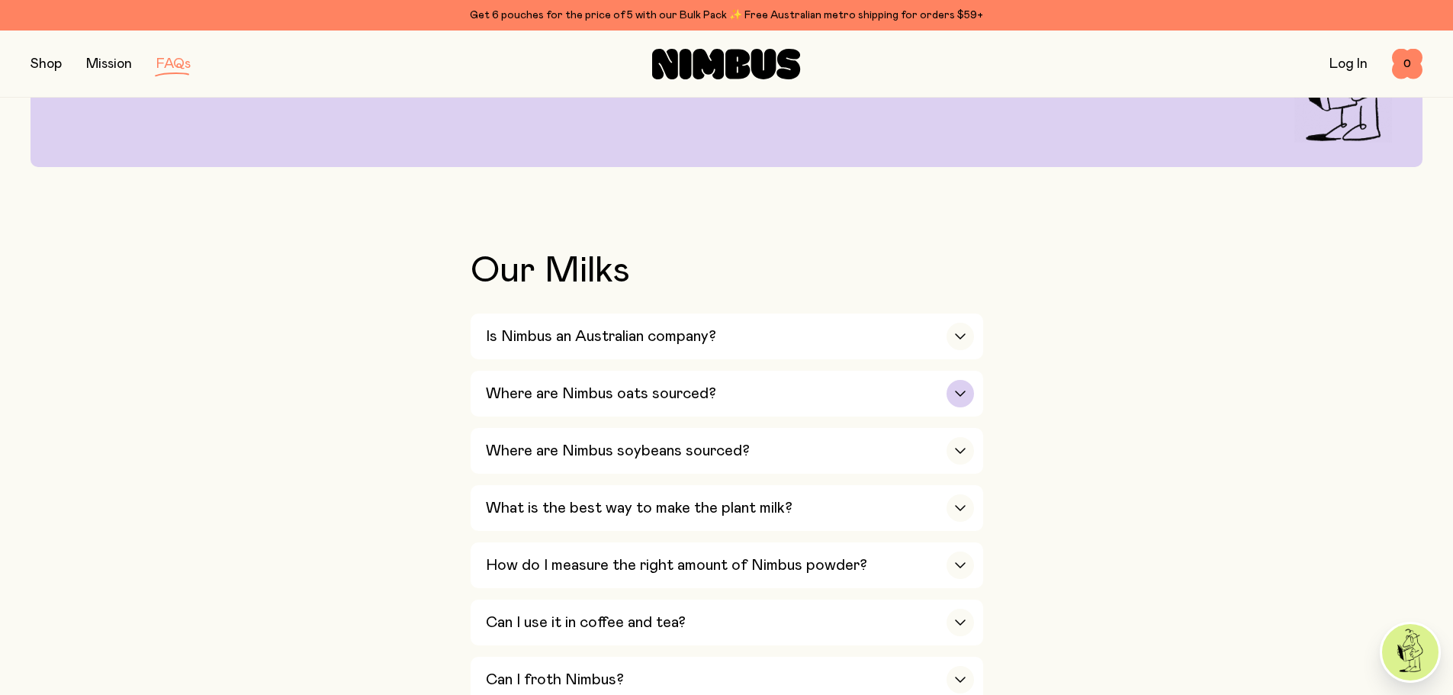
scroll to position [229, 0]
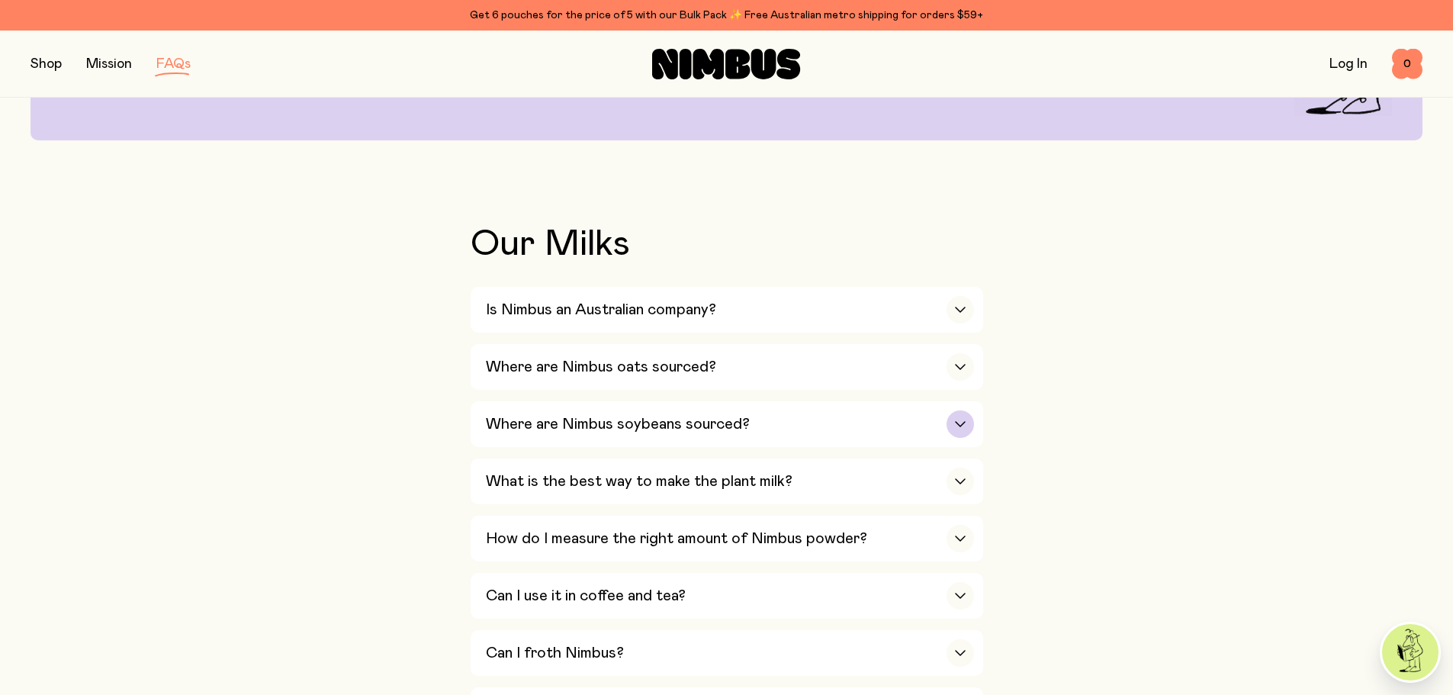
click at [577, 430] on h3 "Where are Nimbus soybeans sourced?" at bounding box center [618, 424] width 264 height 18
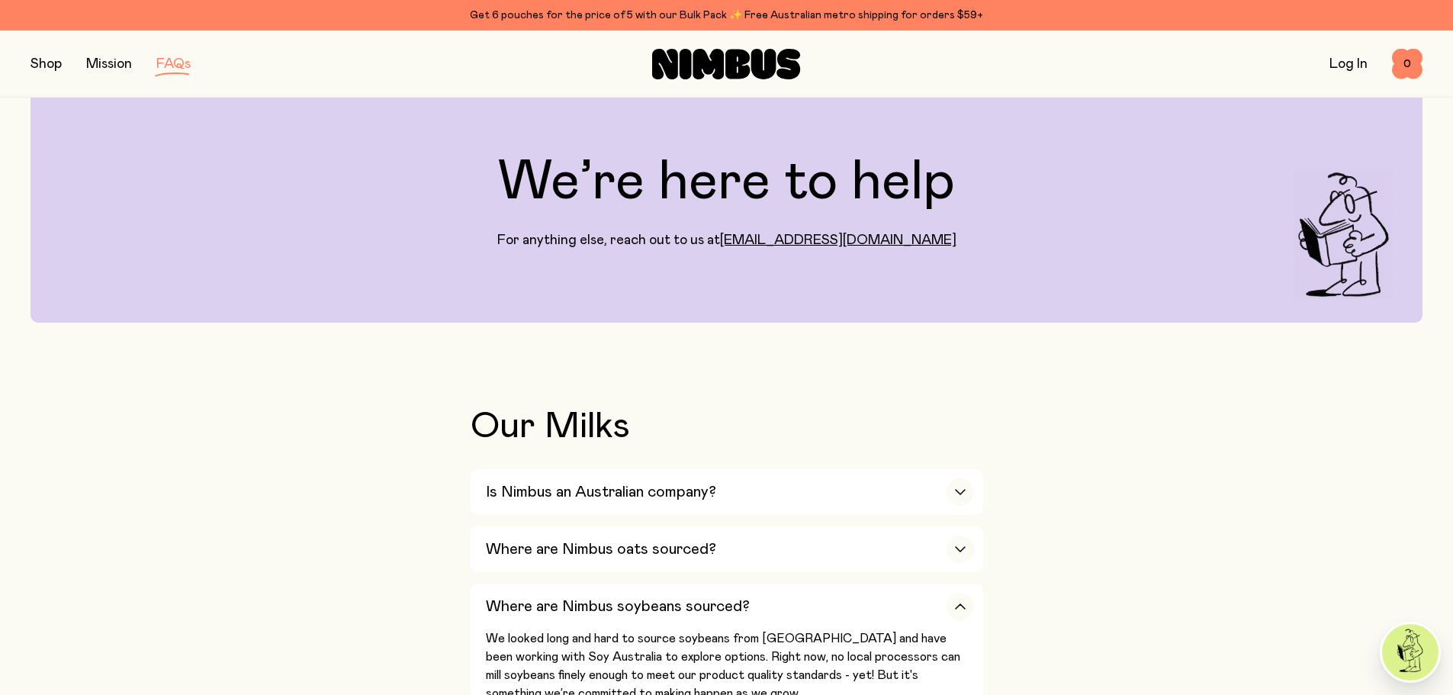
scroll to position [0, 0]
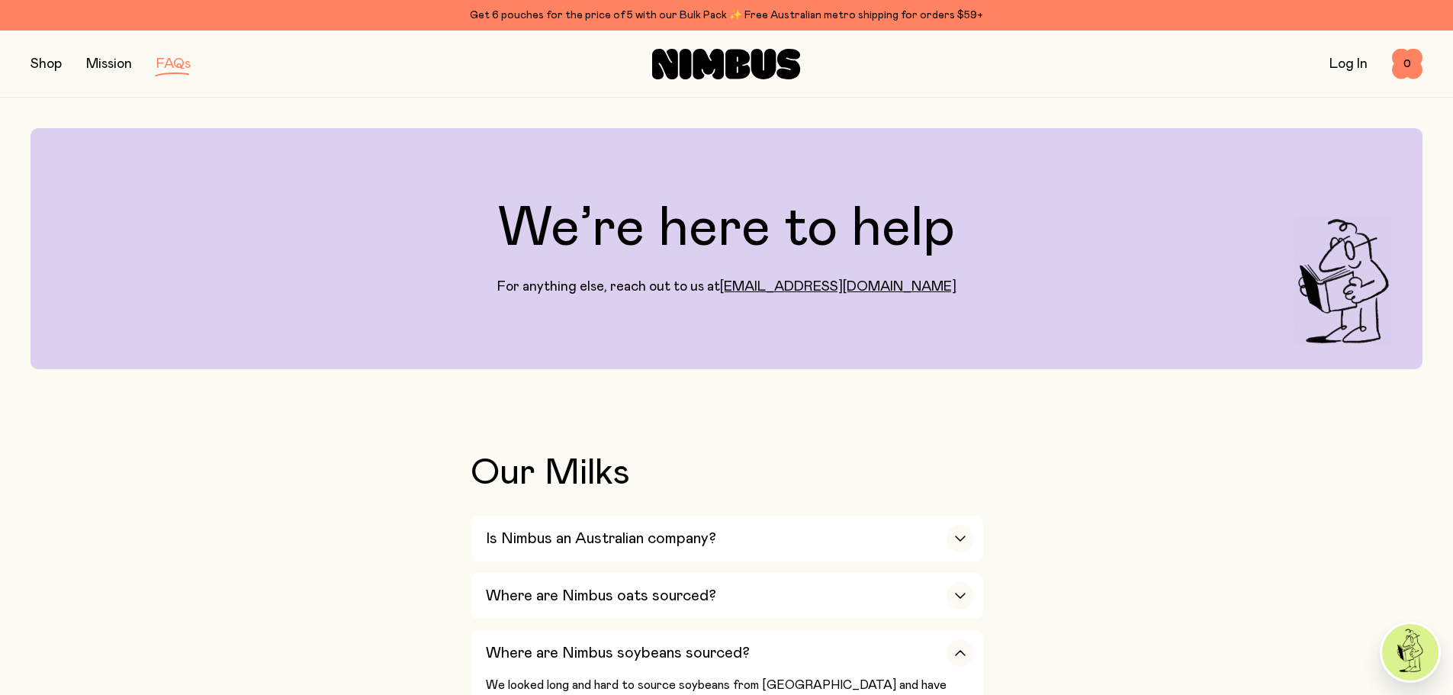
click at [50, 69] on button "button" at bounding box center [46, 63] width 31 height 21
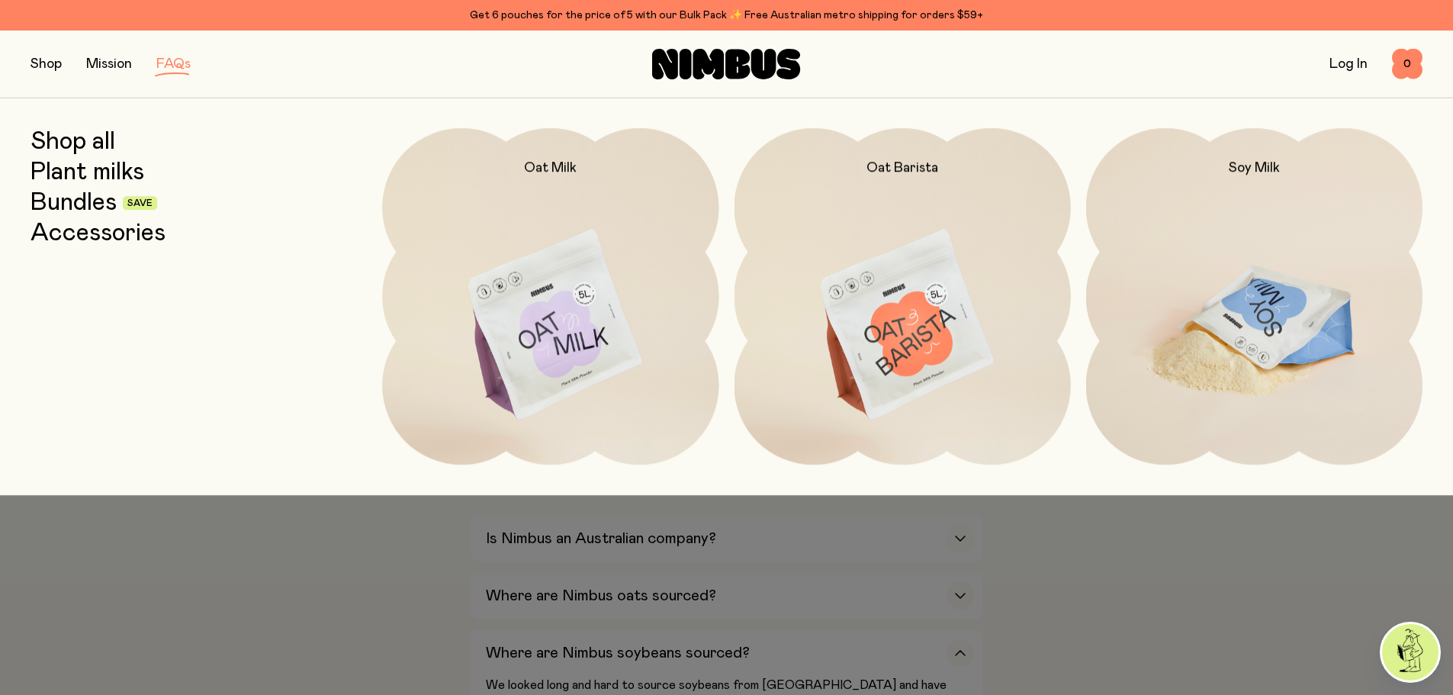
click at [1257, 296] on img at bounding box center [1254, 325] width 336 height 395
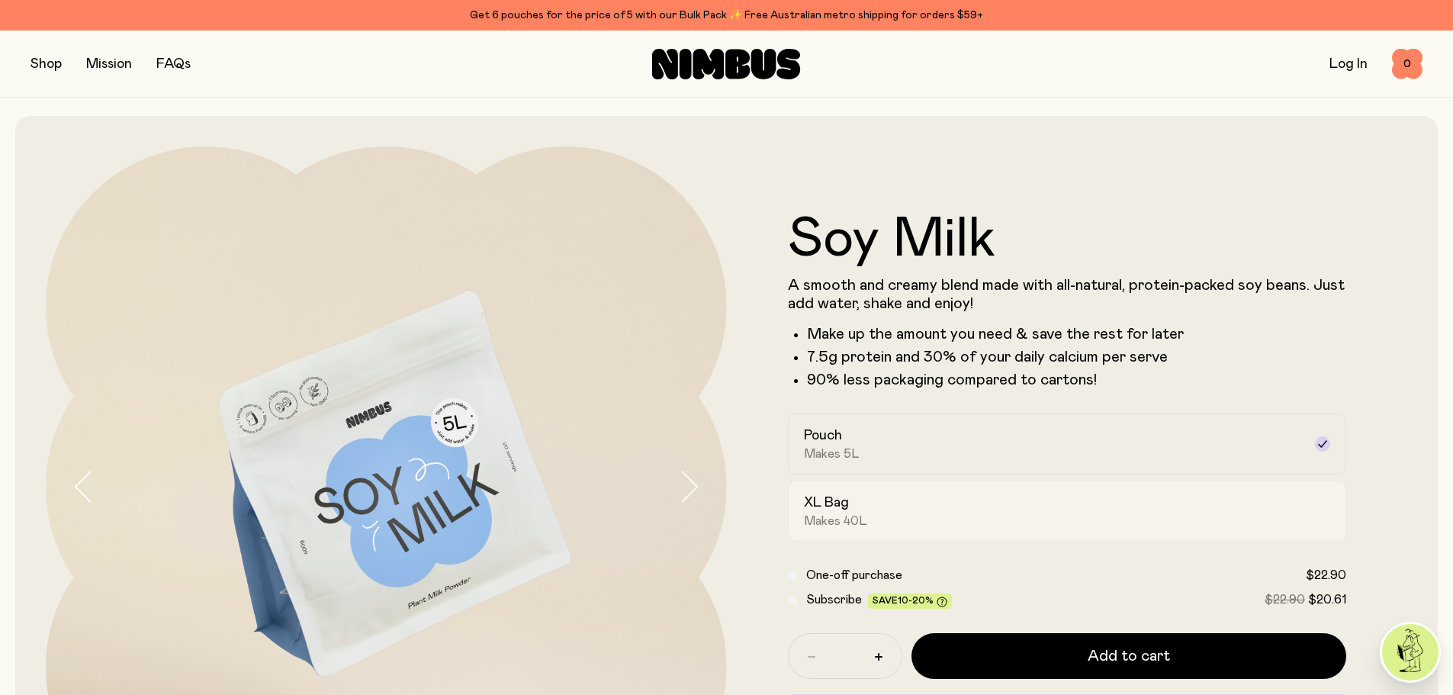
click at [1108, 503] on div "XL Bag Makes 40L" at bounding box center [1054, 511] width 500 height 35
